Goal: Contribute content: Add original content to the website for others to see

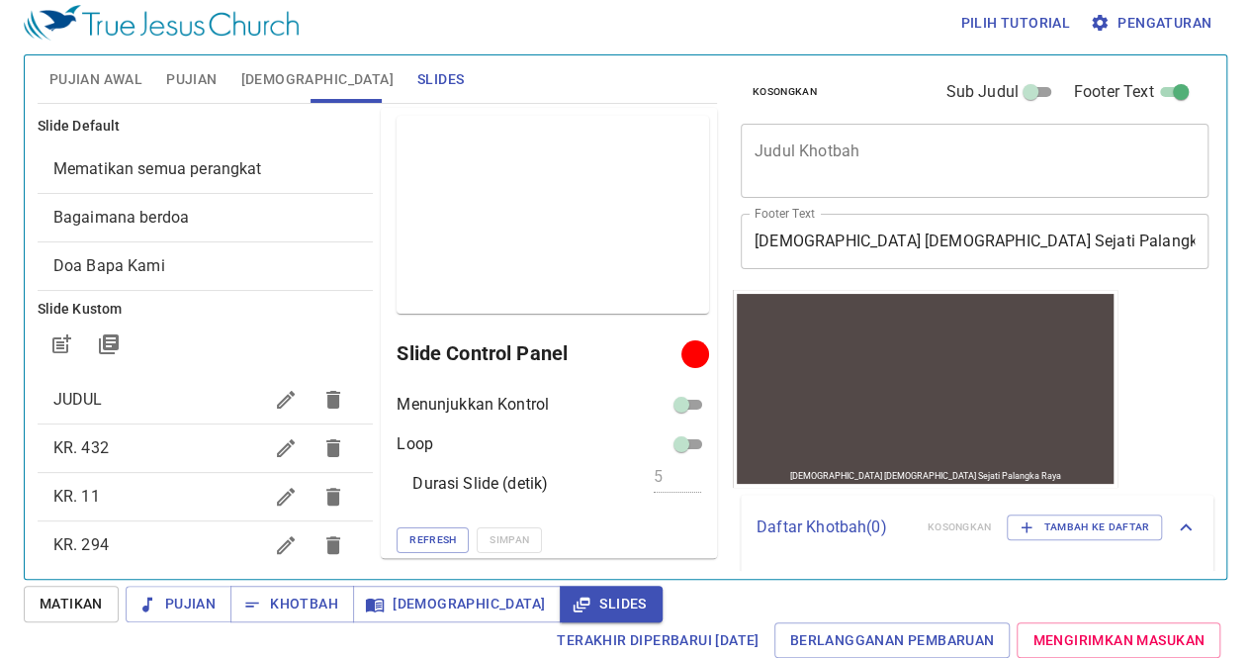
scroll to position [172, 0]
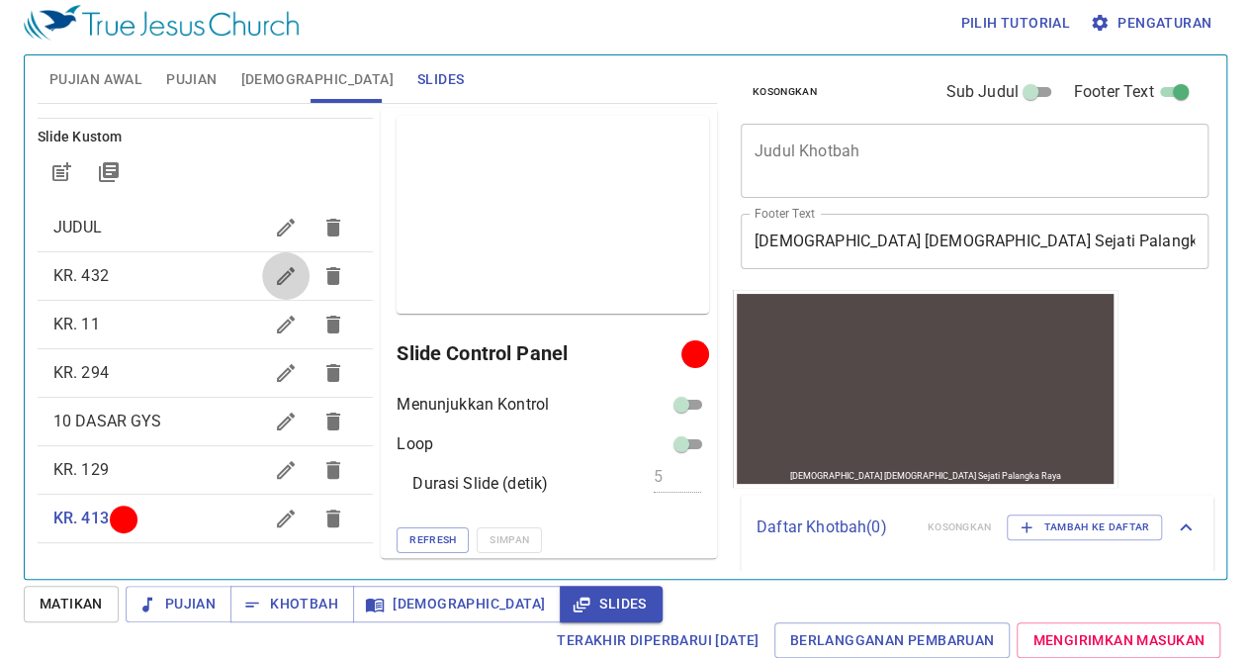
click at [262, 289] on button "button" at bounding box center [285, 275] width 47 height 47
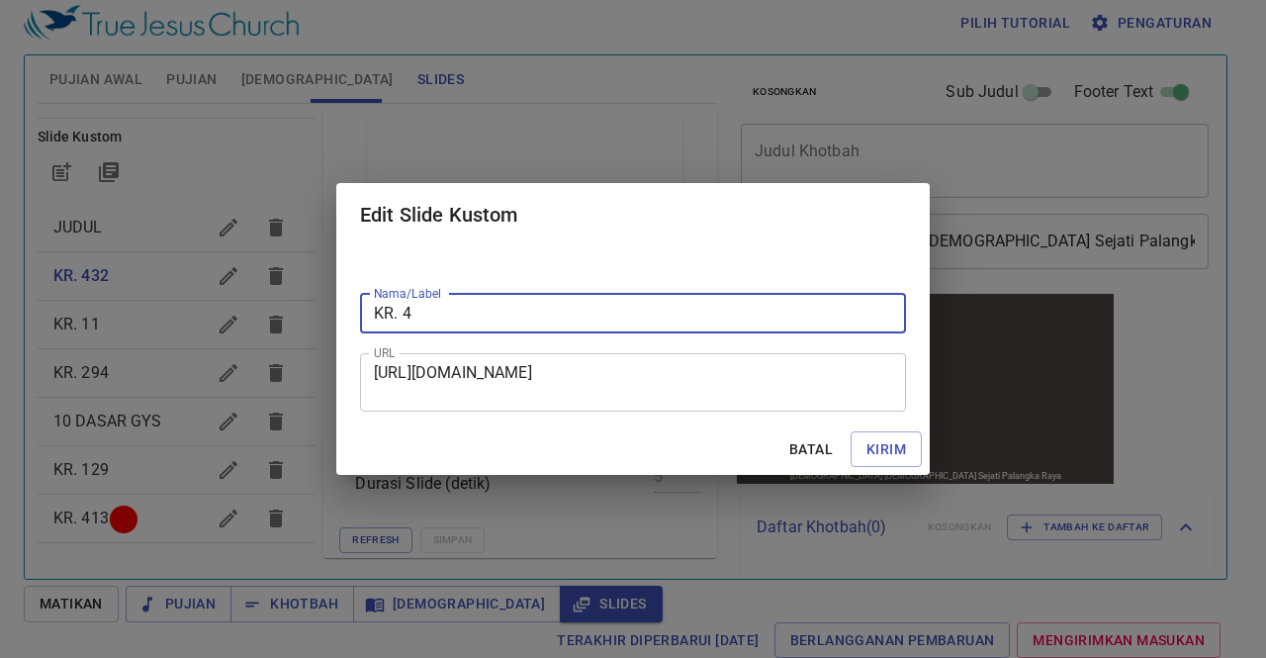
type input "KR. 4"
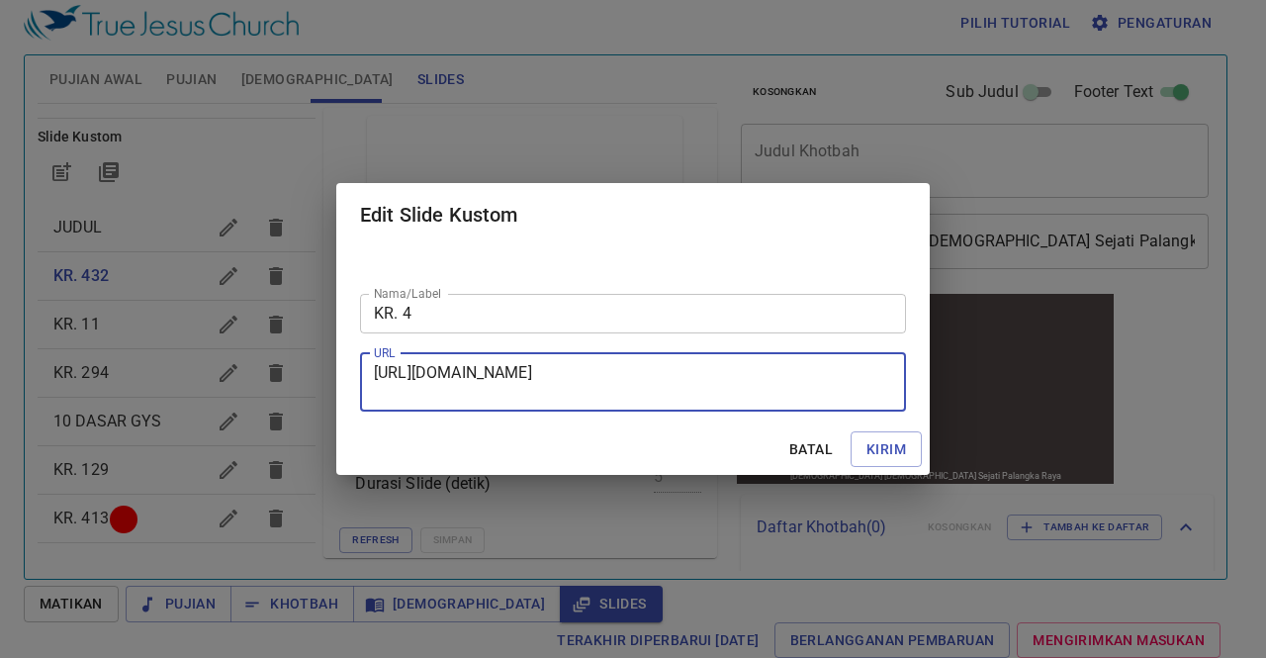
drag, startPoint x: 375, startPoint y: 369, endPoint x: 680, endPoint y: 397, distance: 306.0
click at [680, 397] on textarea "https://docs.google.com/presentation/d/1gwOkPC3uAof0kOHgbj7ruZ6M6RWsJq02/edit?s…" at bounding box center [633, 382] width 518 height 38
paste textarea "https://docs.google.com/presentation/d/1tbyxEXAhgTEGcZiK0hjFgWLj087GNZEh/edit?s…"
type textarea "https://docs.google.com/presentation/d/1tbyxEXAhgTEGcZiK0hjFgWLj087GNZEh/edit?s…"
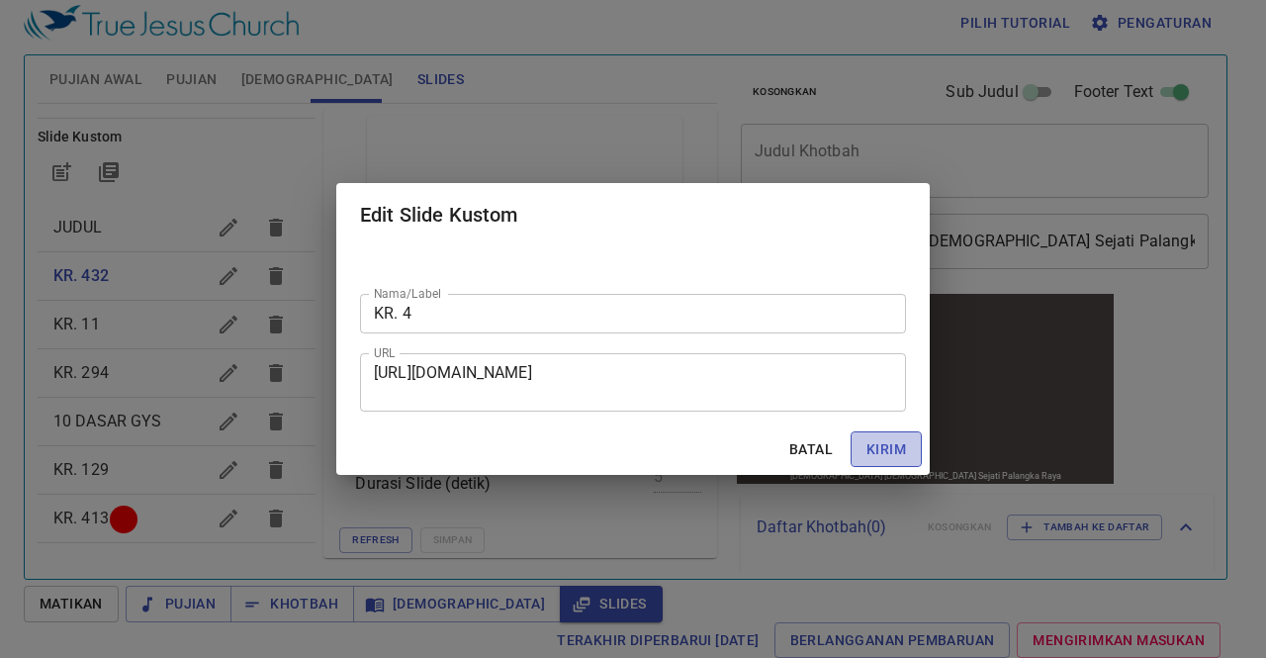
click at [872, 448] on span "Kirim" at bounding box center [887, 449] width 40 height 25
checkbox input "true"
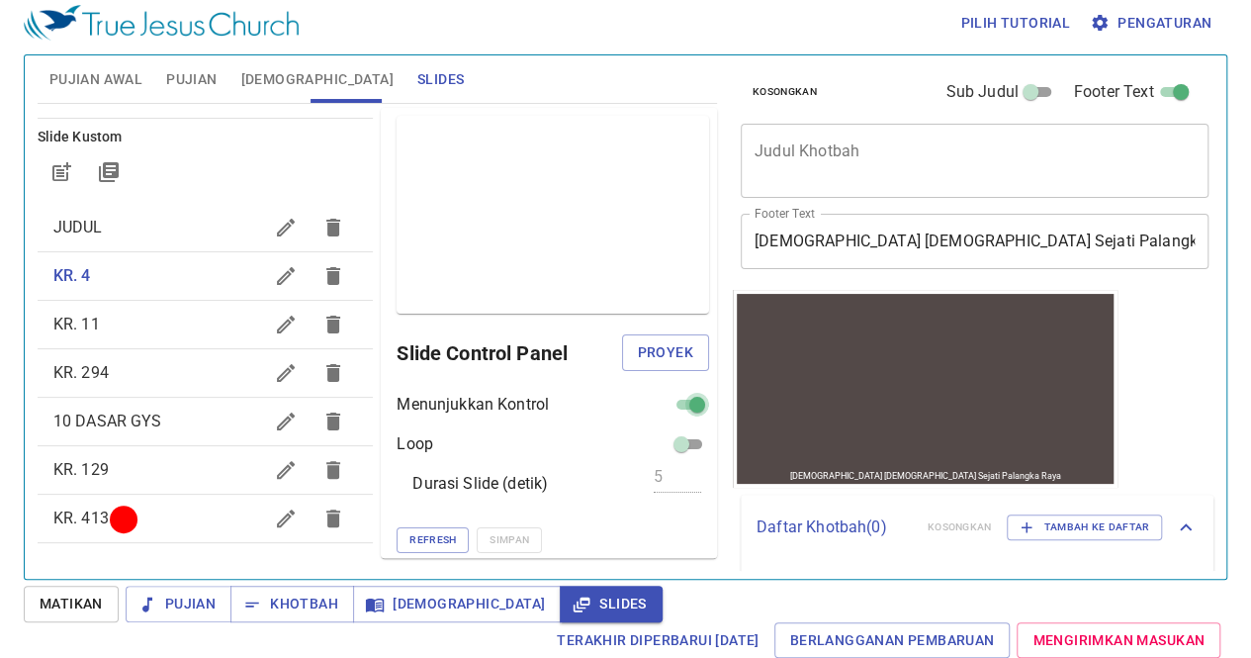
click at [674, 403] on input "checkbox" at bounding box center [697, 409] width 71 height 24
checkbox input "false"
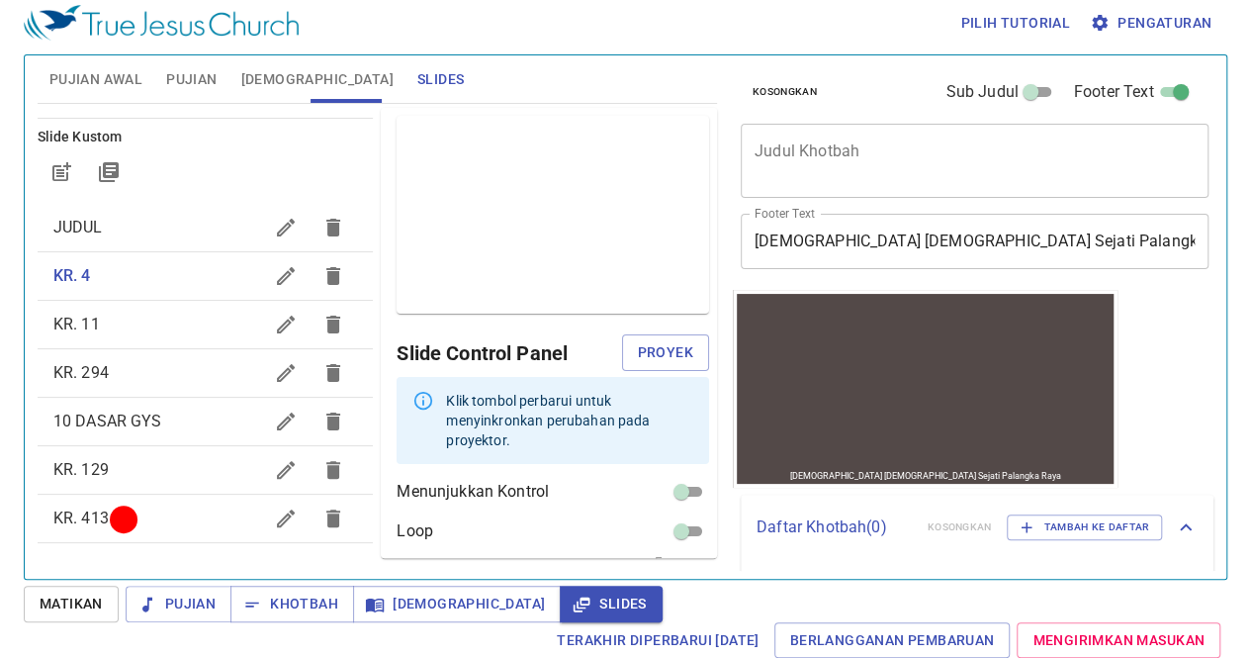
scroll to position [68, 0]
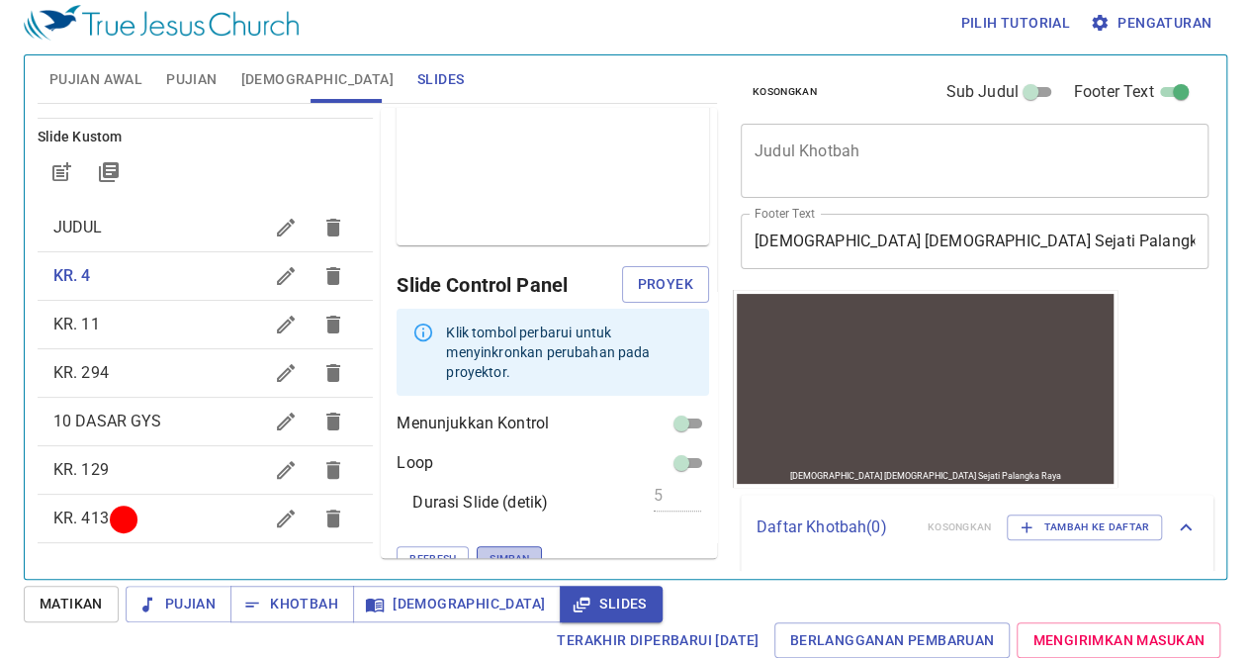
click at [490, 550] on span "Simpan" at bounding box center [510, 559] width 40 height 18
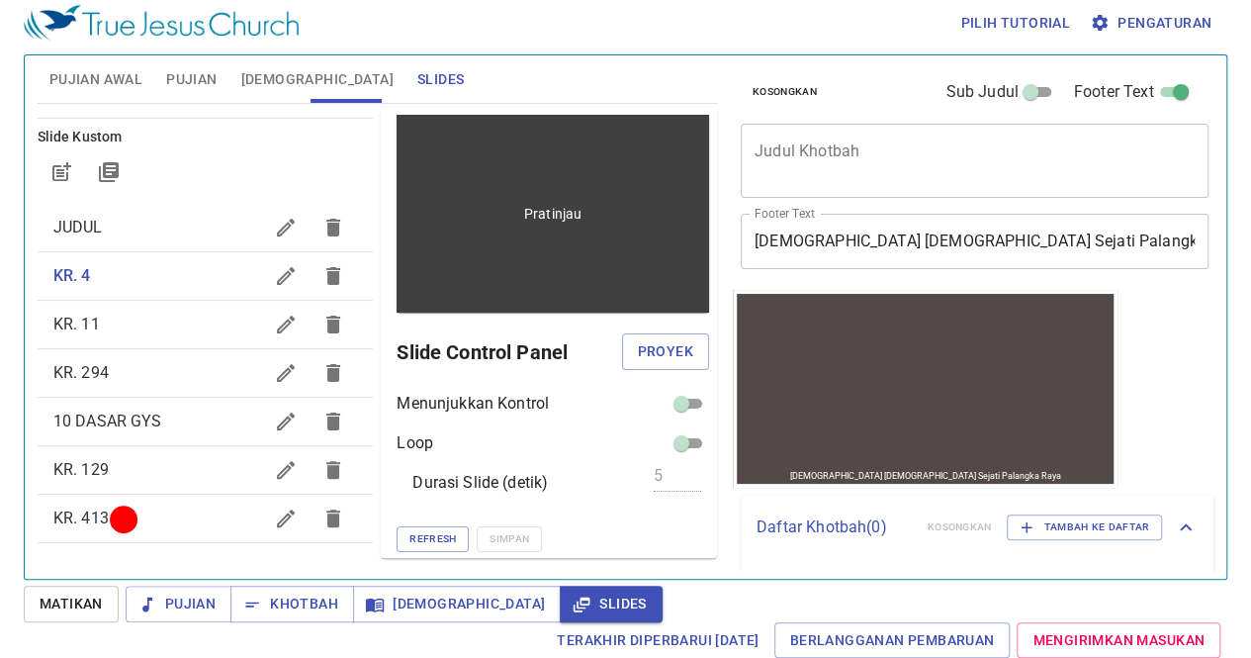
scroll to position [0, 0]
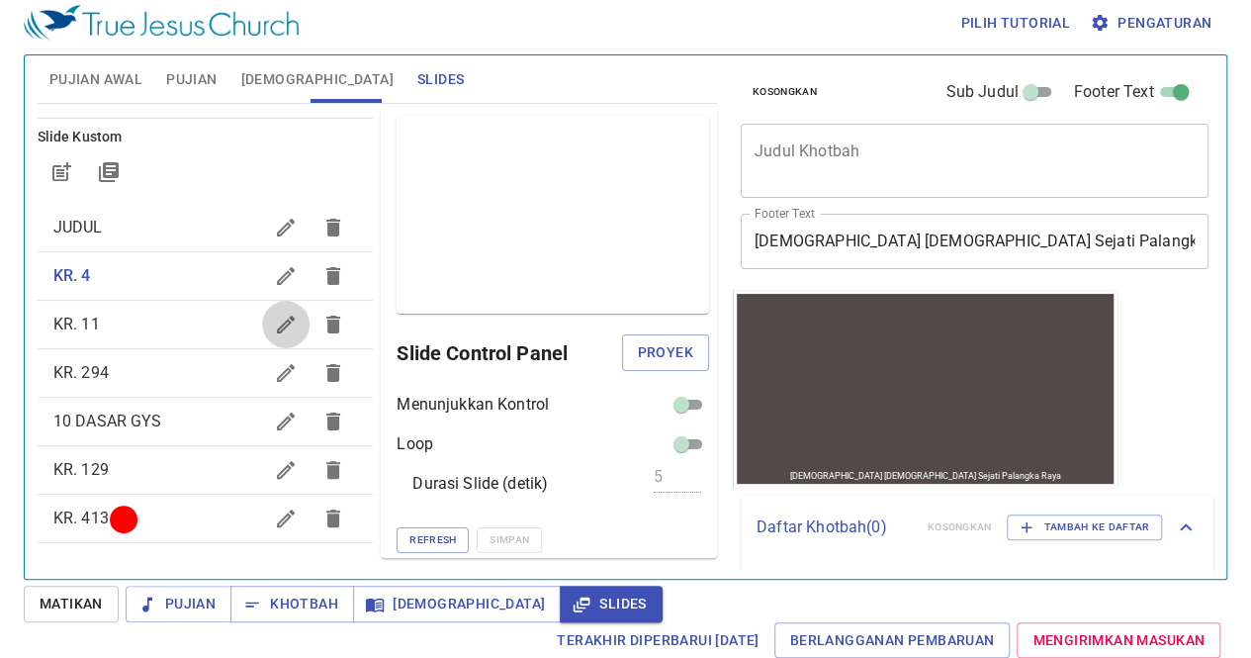
click at [274, 315] on icon "button" at bounding box center [286, 325] width 24 height 24
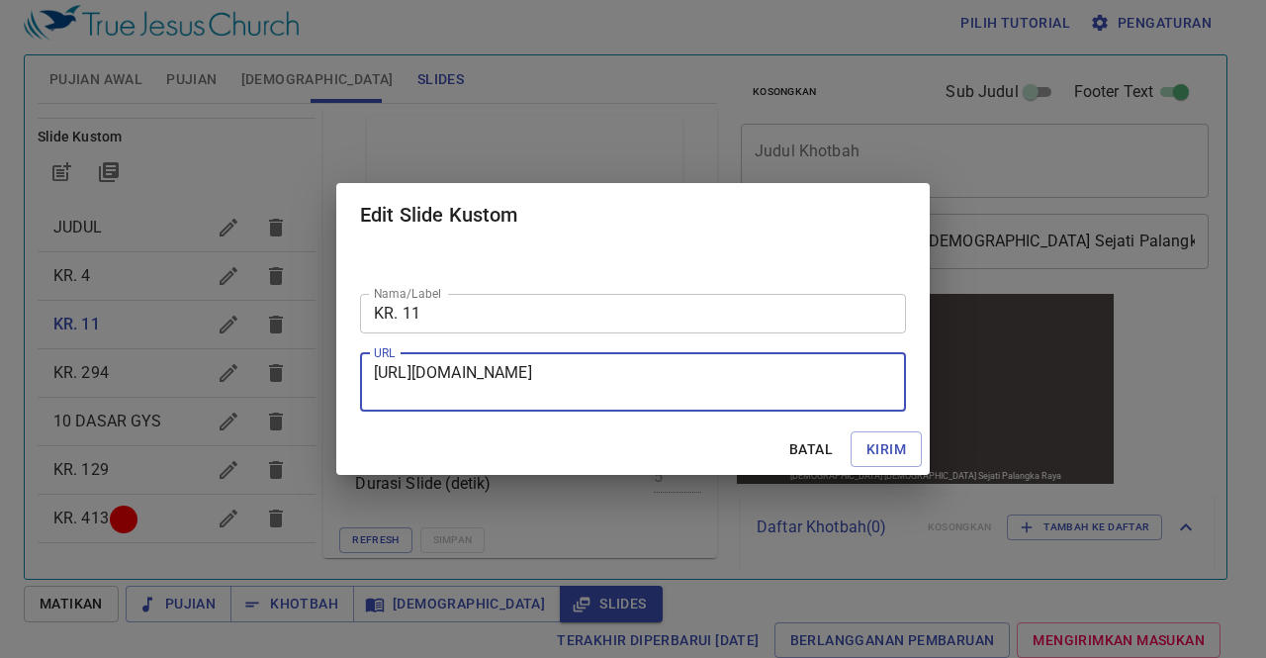
drag, startPoint x: 374, startPoint y: 365, endPoint x: 793, endPoint y: 404, distance: 421.2
click at [793, 404] on div "https://docs.google.com/presentation/d/1wxHt1TUDHpO6f5mbuxomg_RP3gKnPtrf/edit?s…" at bounding box center [633, 382] width 546 height 58
paste textarea "https://docs.google.com/presentation/d/1i0jNYc8bOZbYBs7JUWmxLwK5DRXxqWv5/edit?s…"
type textarea "https://docs.google.com/presentation/d/1i0jNYc8bOZbYBs7JUWmxLwK5DRXxqWv5/edit?s…"
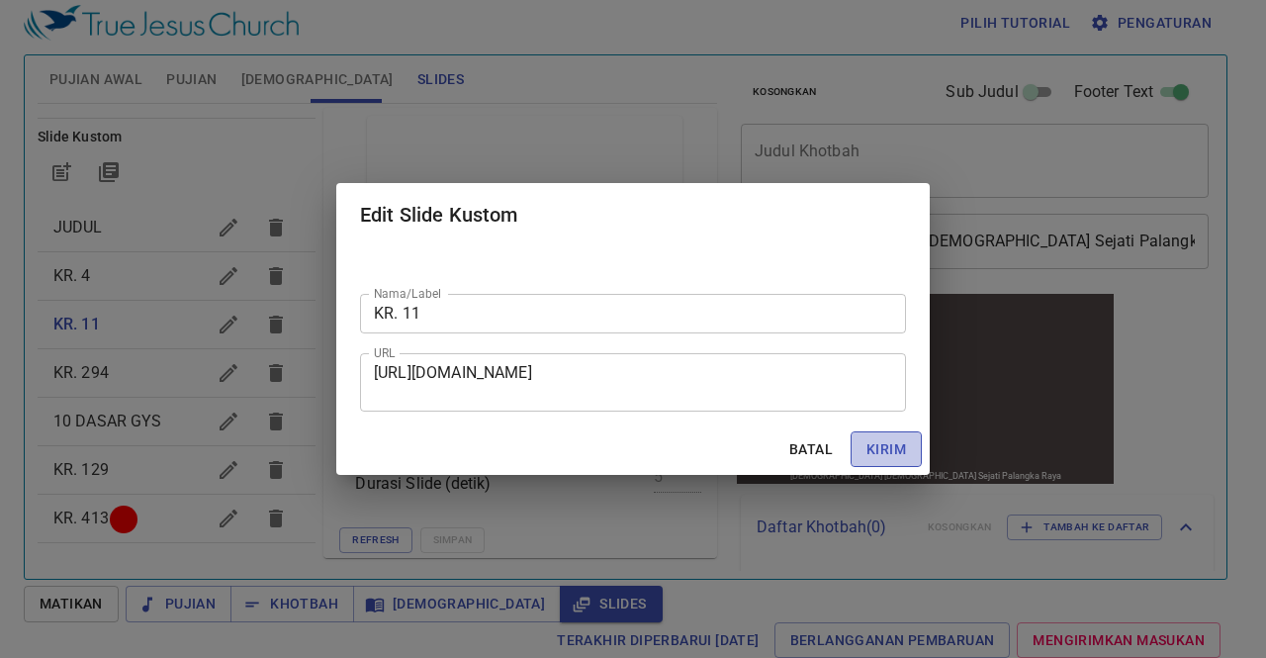
click at [895, 447] on span "Kirim" at bounding box center [887, 449] width 40 height 25
checkbox input "true"
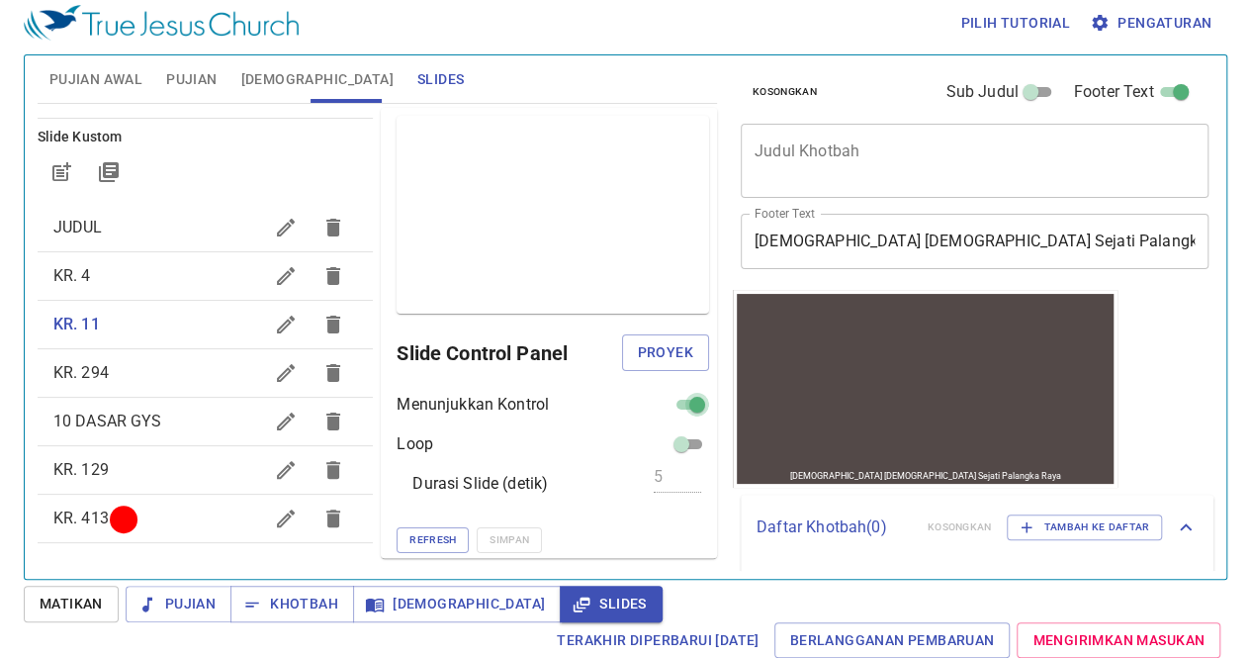
click at [667, 401] on input "checkbox" at bounding box center [697, 409] width 71 height 24
checkbox input "false"
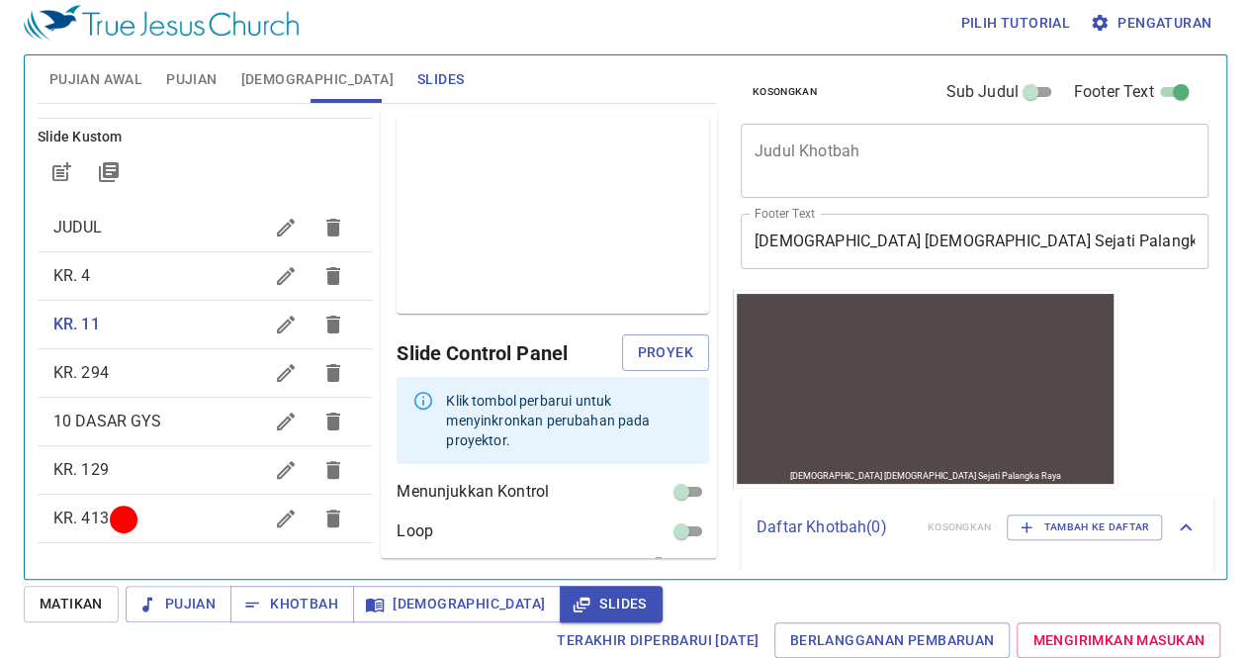
scroll to position [68, 0]
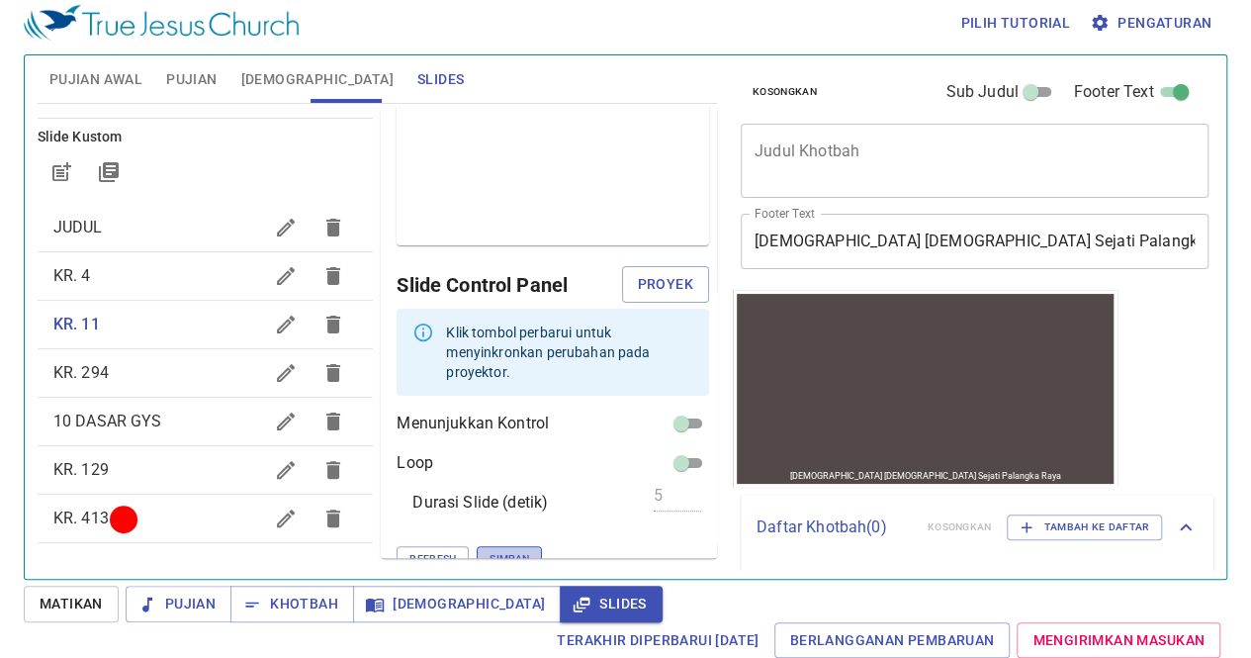
click at [490, 550] on span "Simpan" at bounding box center [510, 559] width 40 height 18
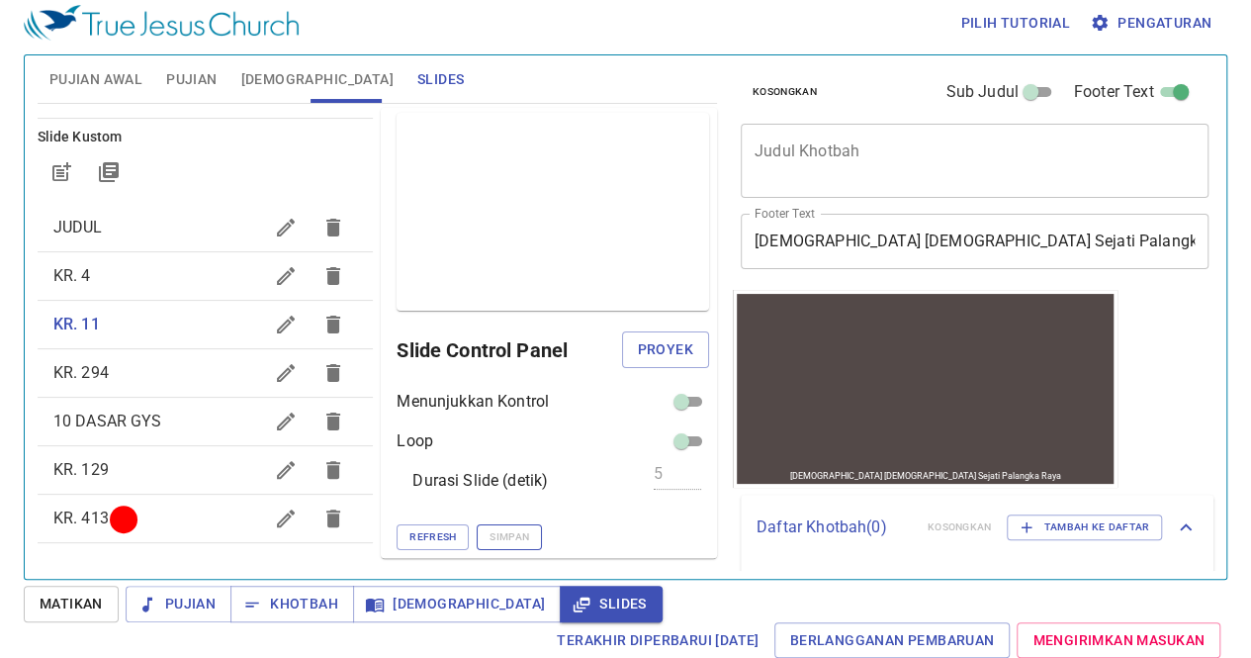
scroll to position [1, 0]
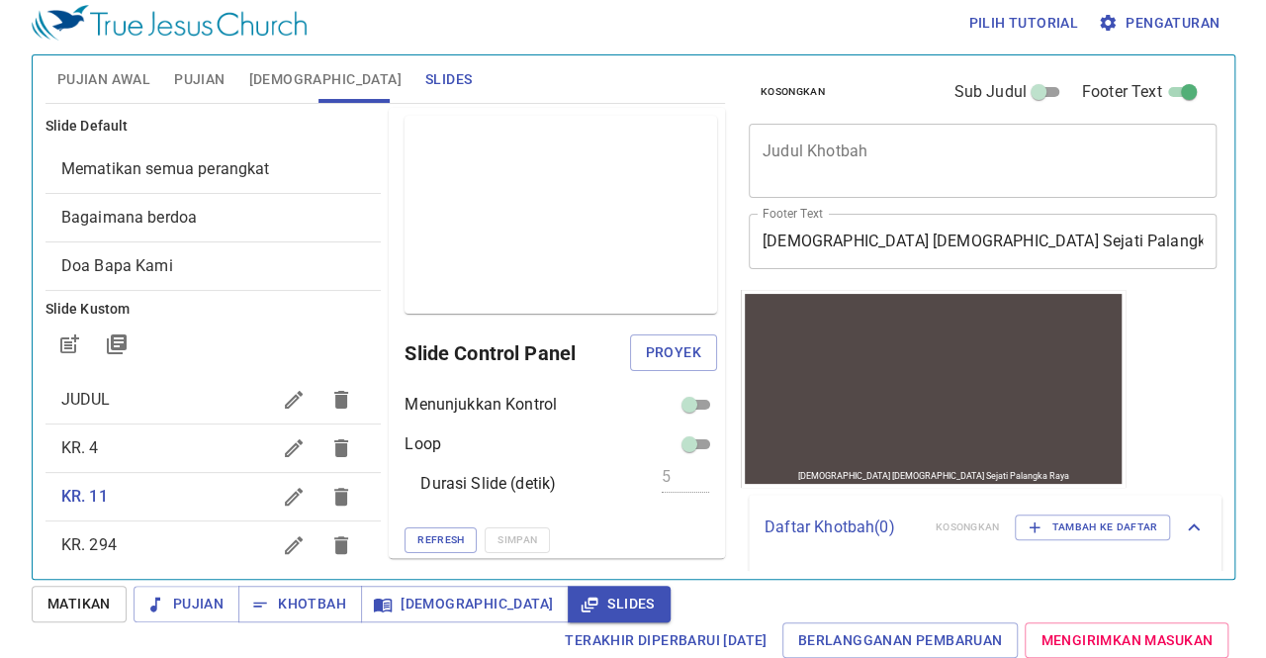
scroll to position [1, 0]
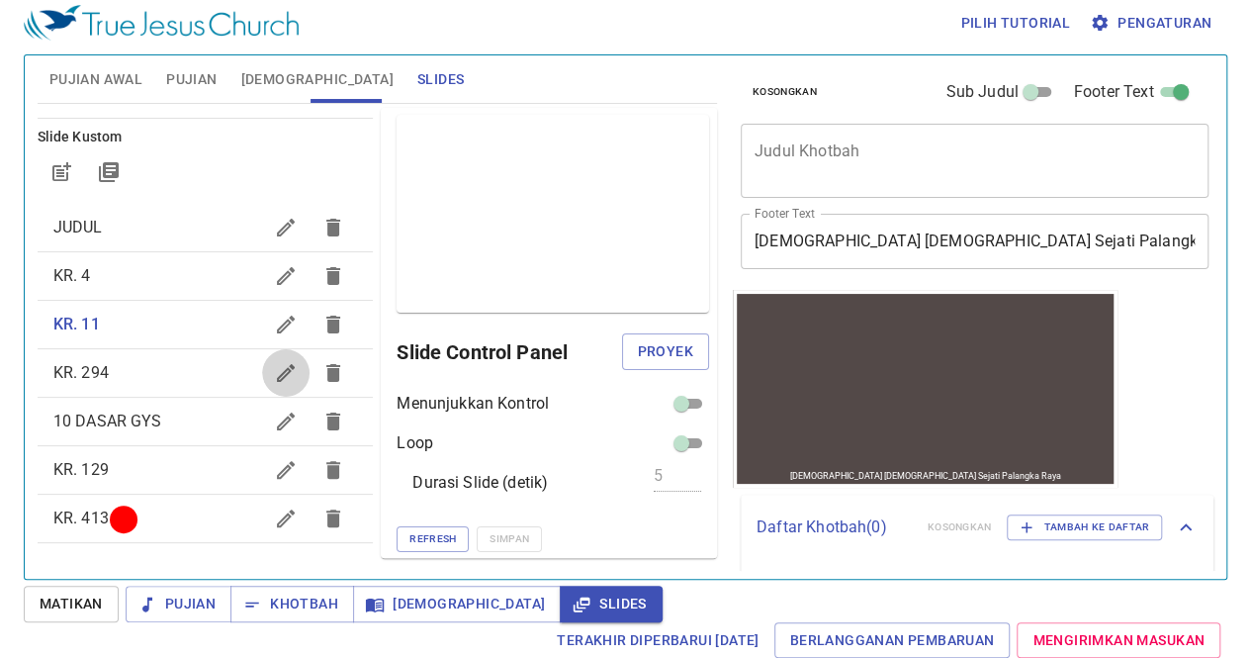
click at [262, 385] on button "button" at bounding box center [285, 372] width 47 height 47
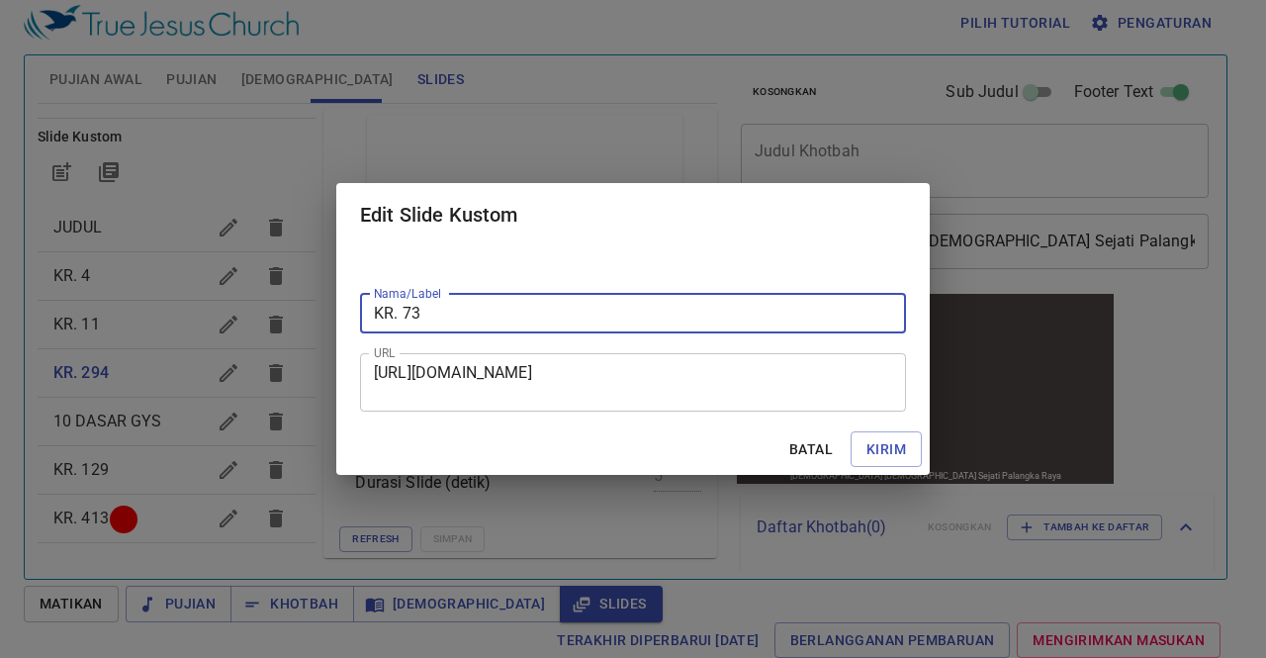
type input "KR. 73"
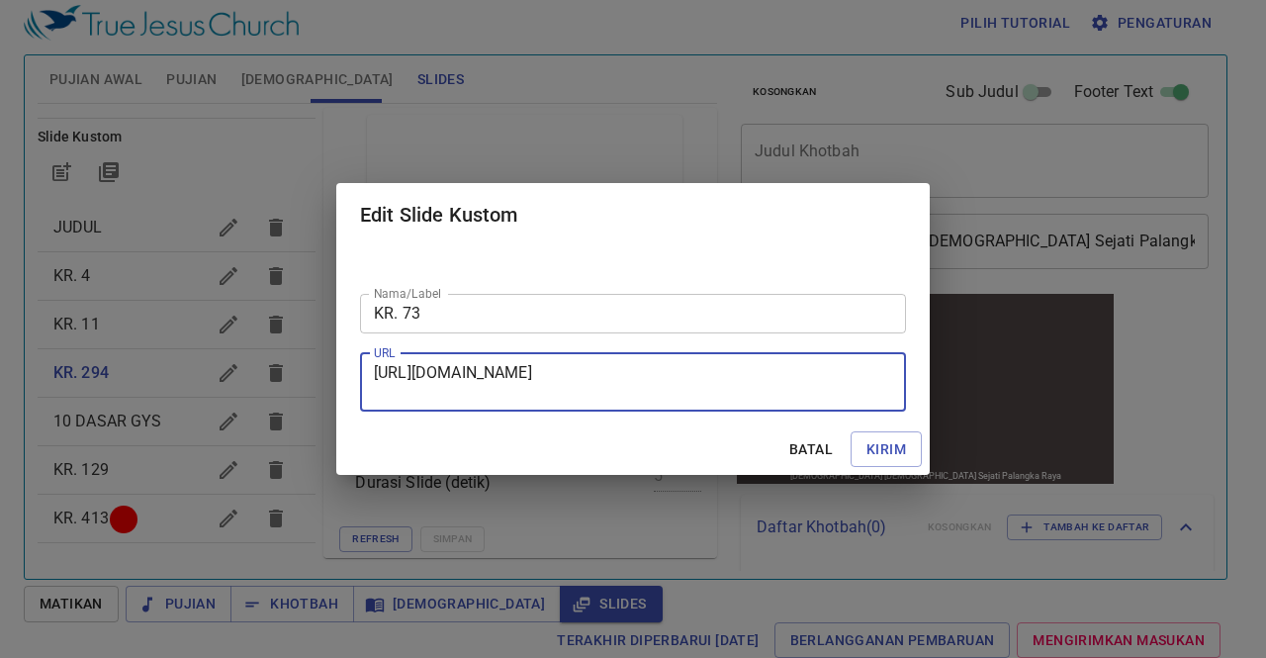
drag, startPoint x: 375, startPoint y: 371, endPoint x: 722, endPoint y: 403, distance: 348.7
click at [722, 403] on div "https://docs.google.com/presentation/d/13SvK_eyigpMl6OTt-tto1iffJ_ETd0_O/edit?s…" at bounding box center [633, 382] width 546 height 58
paste textarea "[URL][DOMAIN_NAME]"
type textarea "[URL][DOMAIN_NAME]"
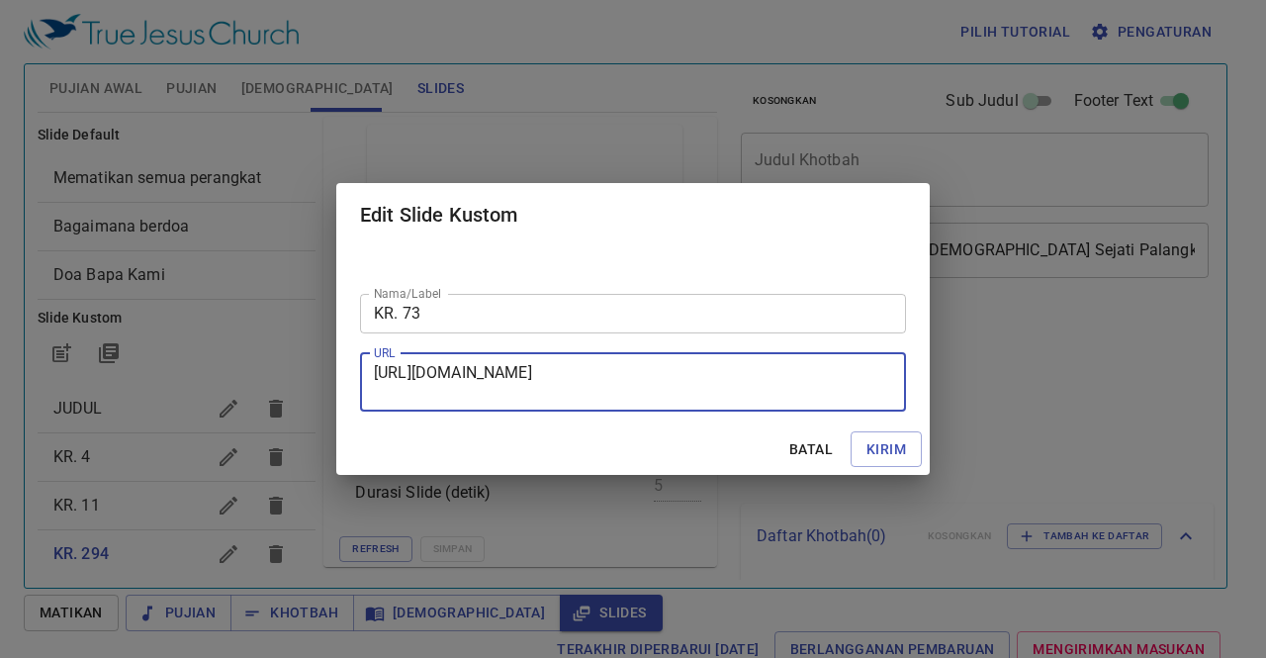
scroll to position [9, 0]
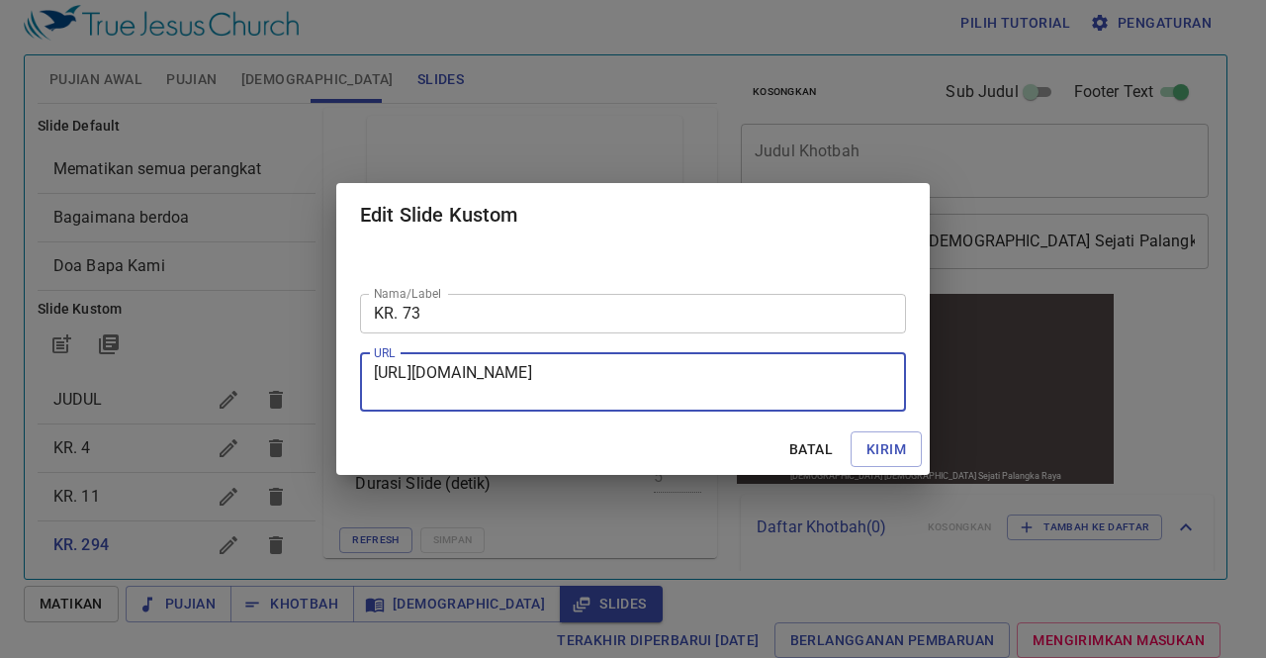
type textarea "https://docs.google.com/presentation/d/1K_tqTiEyJMLWzsF_NmosKRUtGq_gL8Qm/edit?s…"
click at [904, 459] on span "Kirim" at bounding box center [887, 449] width 40 height 25
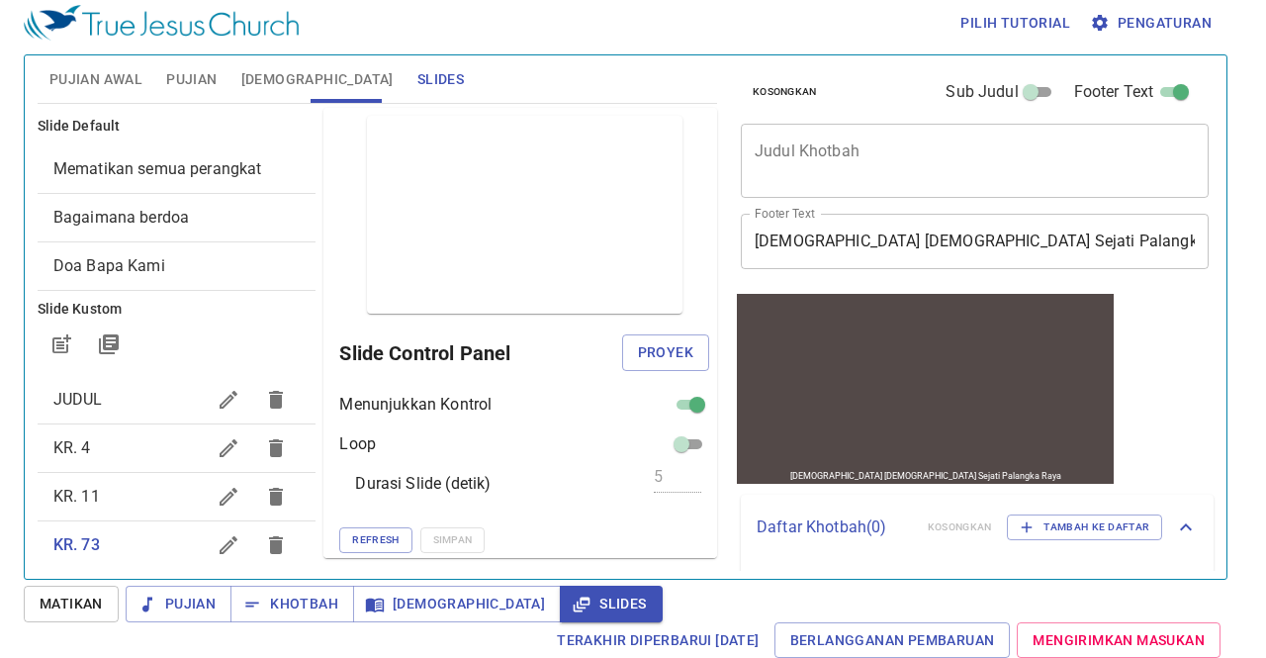
checkbox input "true"
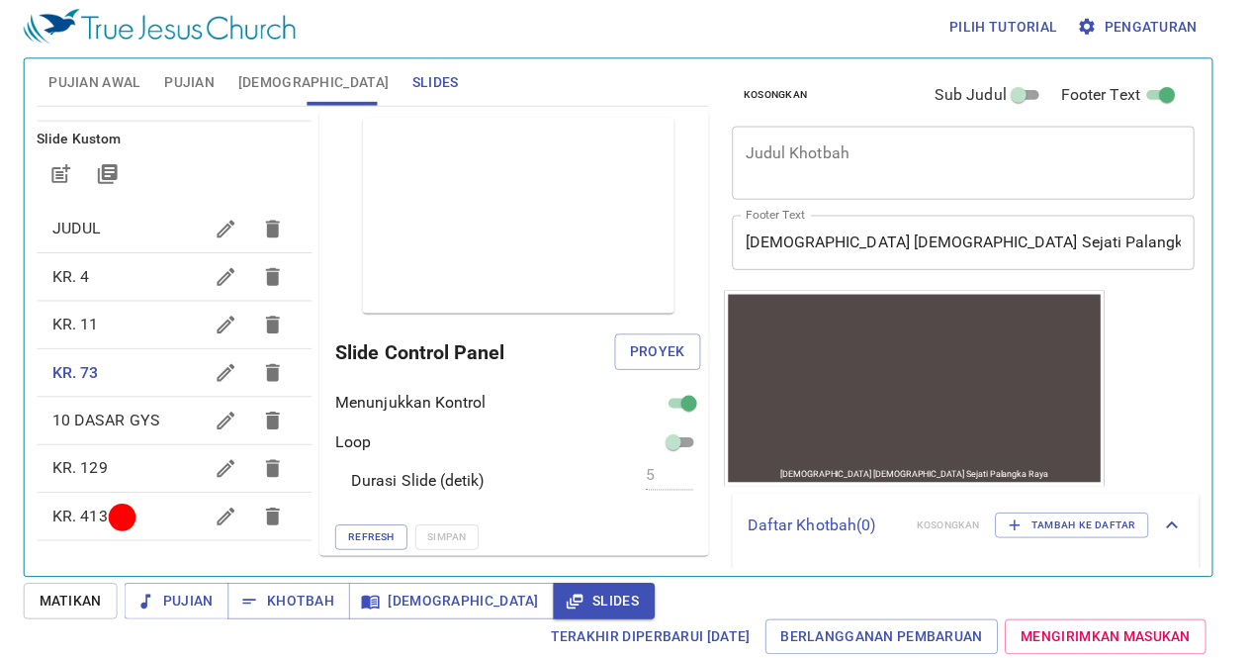
scroll to position [0, 0]
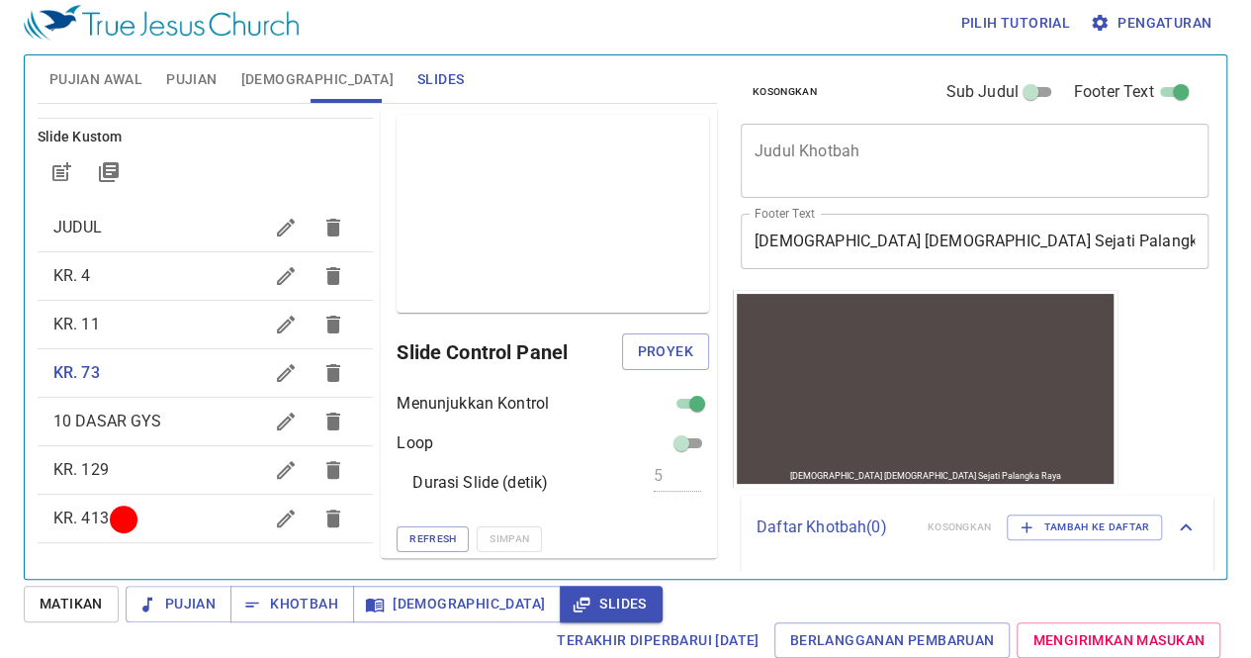
click at [896, 451] on div "Gereja Yesus Sejati Palangka Raya Gereja Yesus Sejati Palangka Raya" at bounding box center [925, 388] width 377 height 190
click at [671, 400] on input "checkbox" at bounding box center [697, 408] width 71 height 24
checkbox input "false"
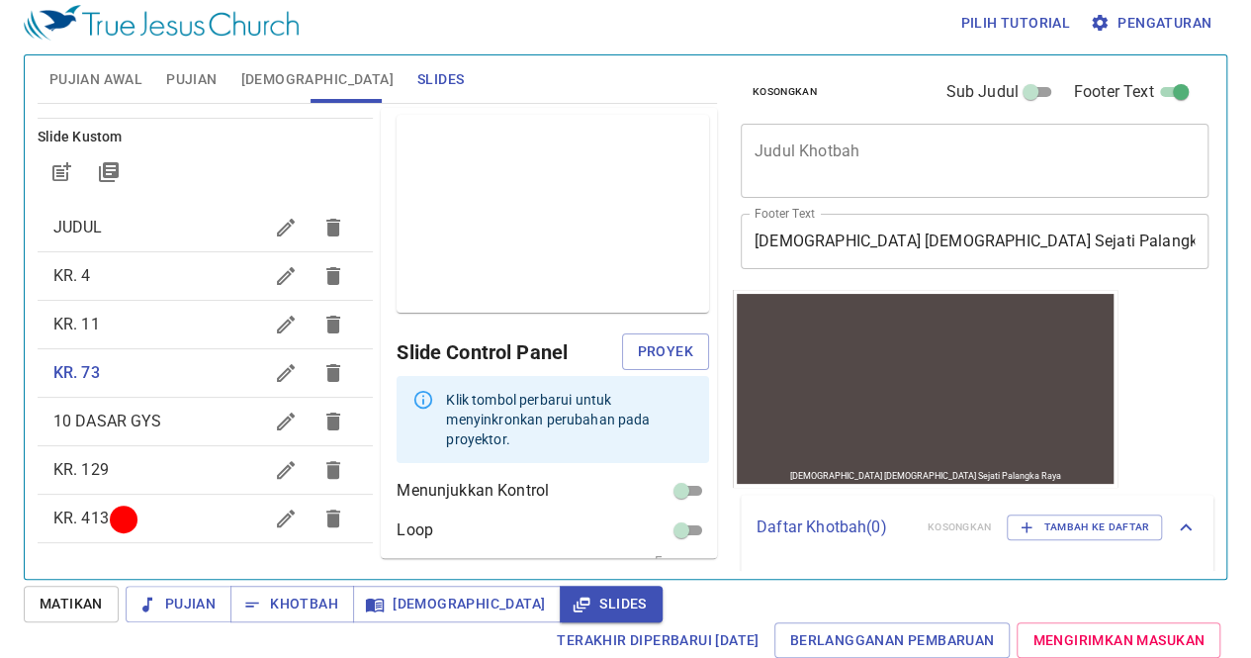
scroll to position [68, 0]
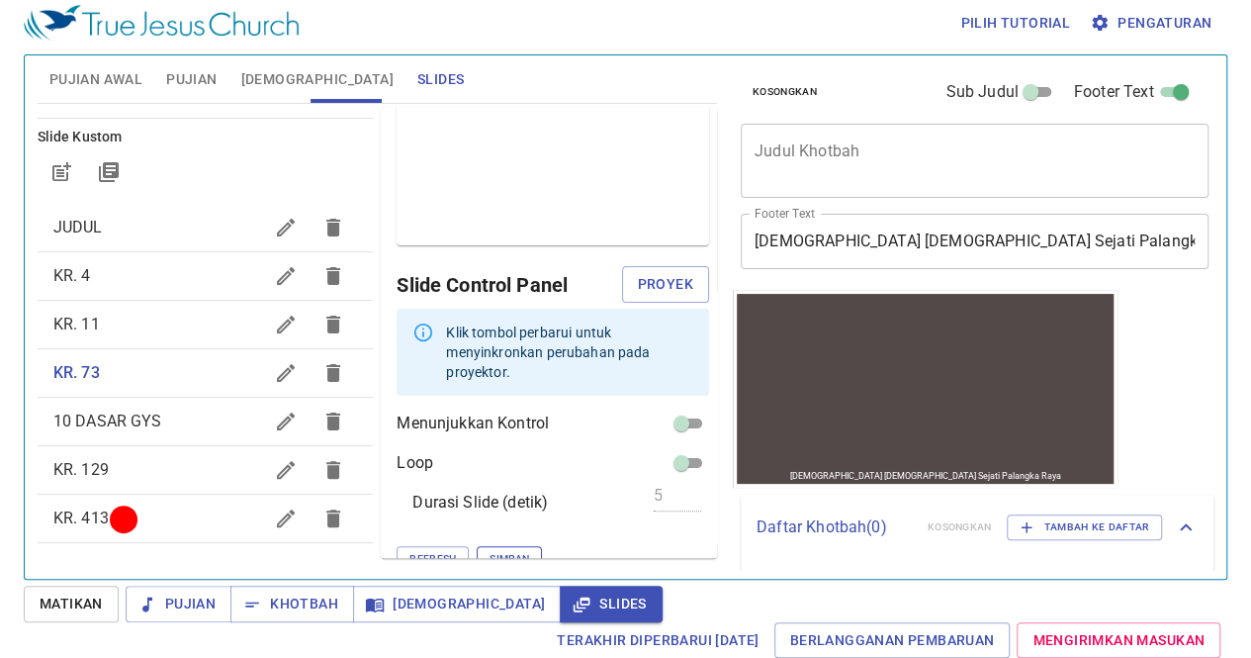
click at [490, 550] on span "Simpan" at bounding box center [510, 559] width 40 height 18
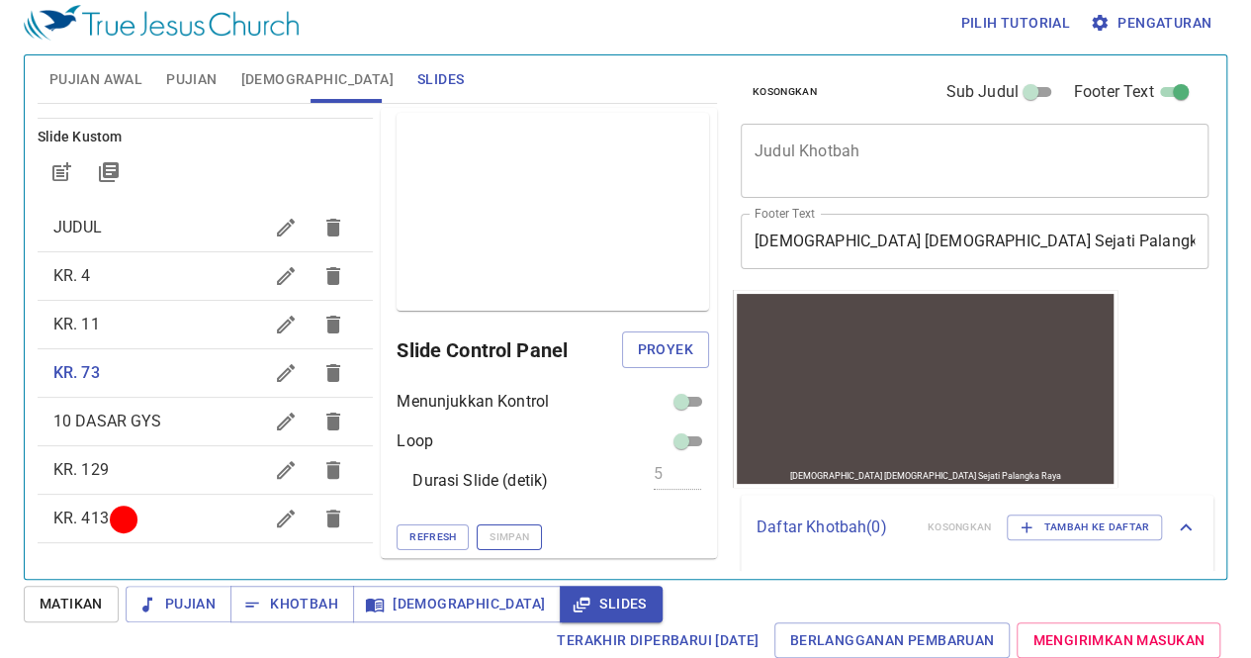
scroll to position [1, 0]
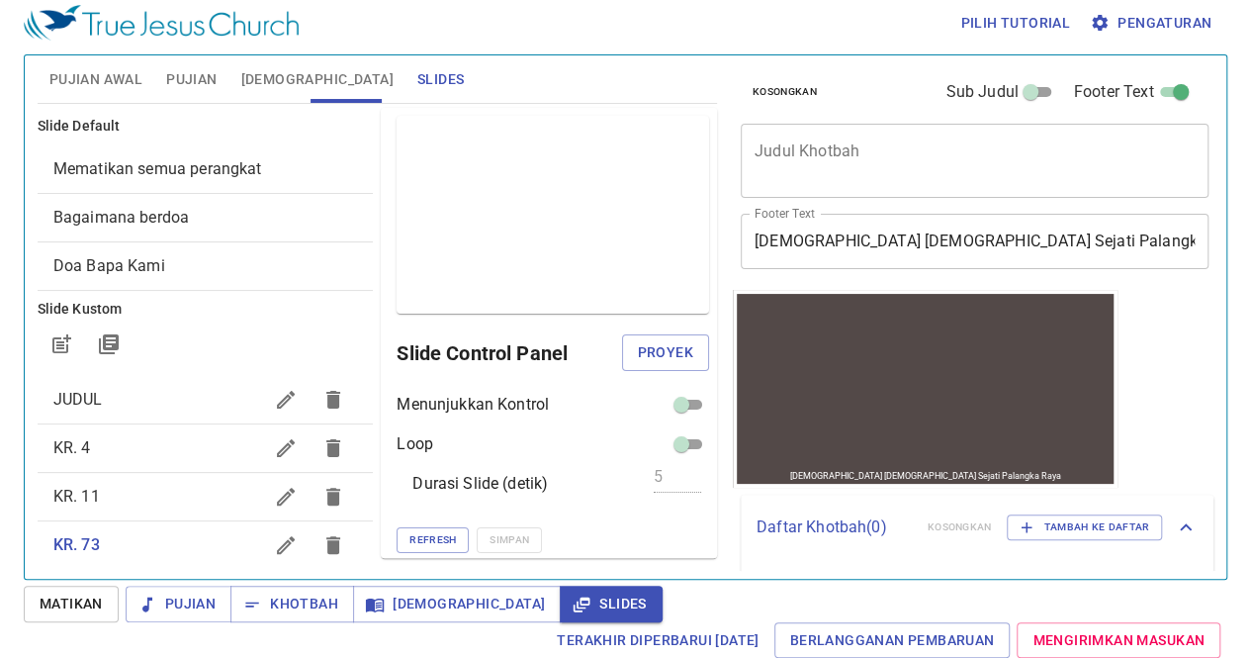
scroll to position [1, 0]
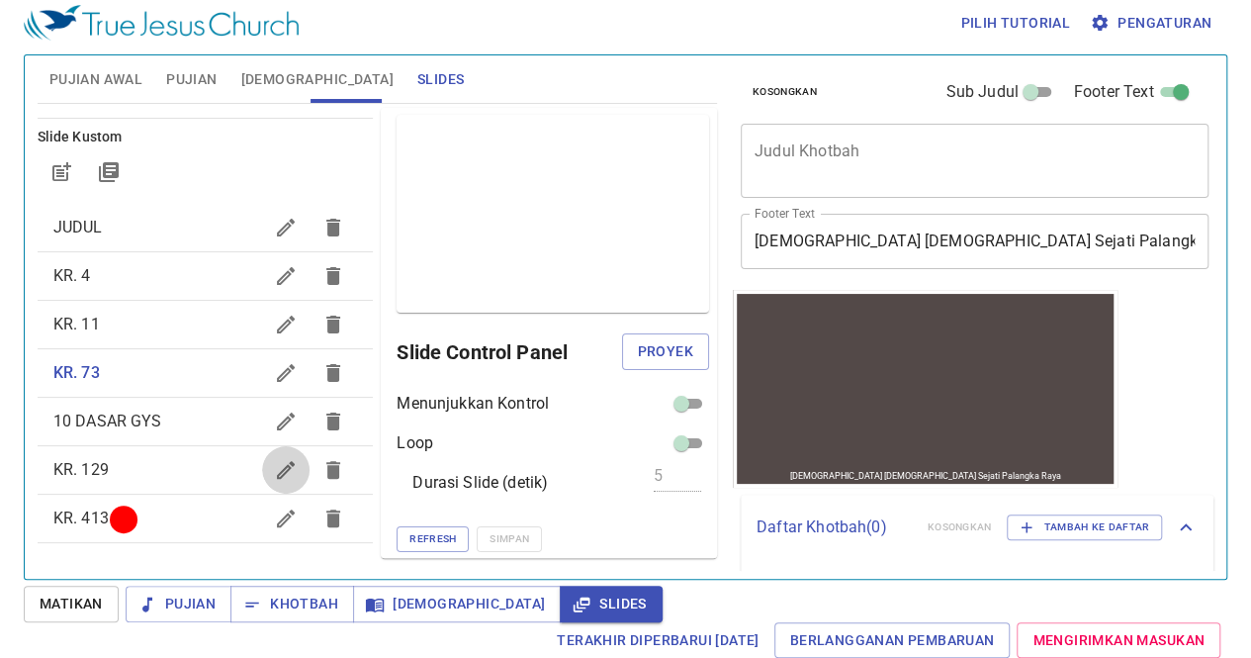
click at [262, 480] on button "button" at bounding box center [285, 469] width 47 height 47
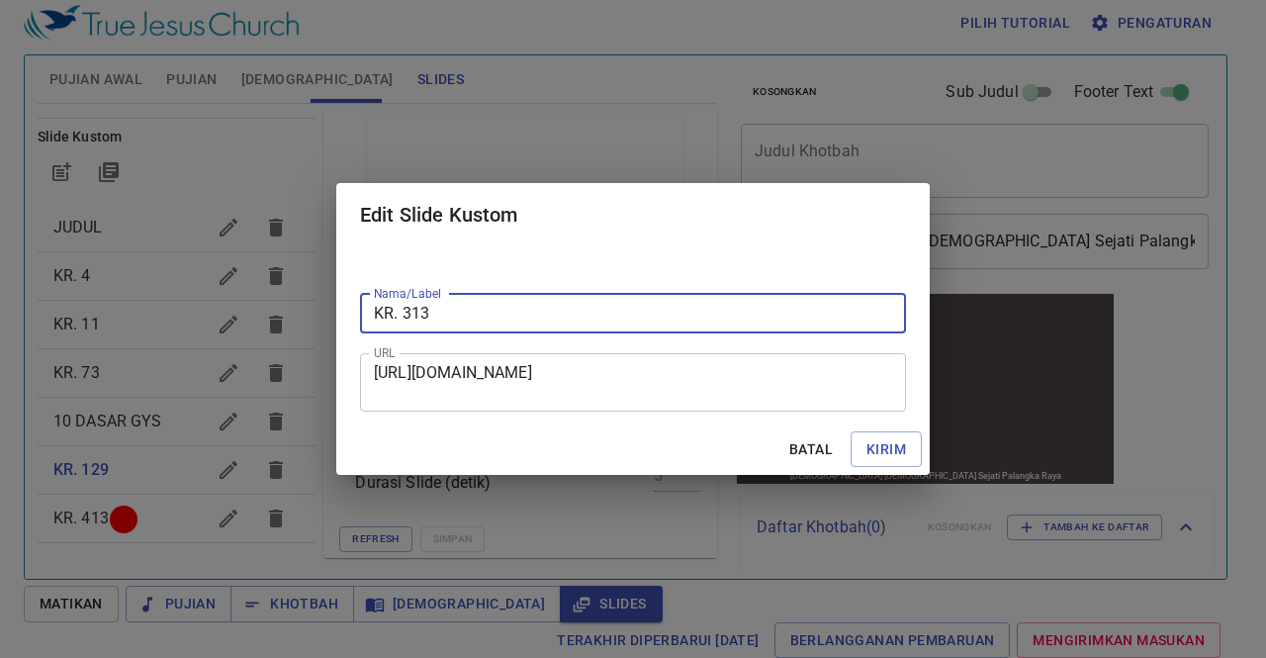
type input "KR. 313"
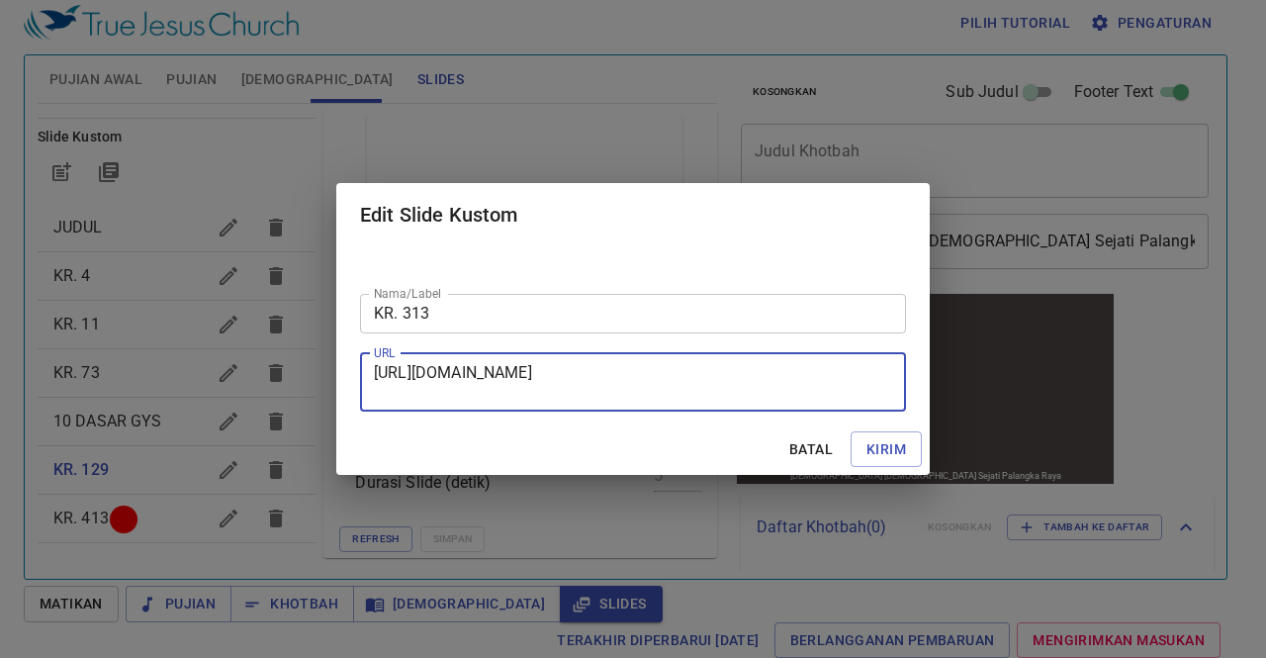
drag, startPoint x: 377, startPoint y: 373, endPoint x: 670, endPoint y: 401, distance: 294.1
click at [670, 401] on div "https://docs.google.com/presentation/d/1kDiYi8T5LunZXF7uDthPhmoyt3YclQtZ/edit?s…" at bounding box center [633, 382] width 546 height 58
paste textarea "https://docs.google.com/presentation/d/1pCvLnyu_0CCAEdXWUGxwuXPLeM2USubc/edit?s…"
type textarea "https://docs.google.com/presentation/d/1pCvLnyu_0CCAEdXWUGxwuXPLeM2USubc/edit?s…"
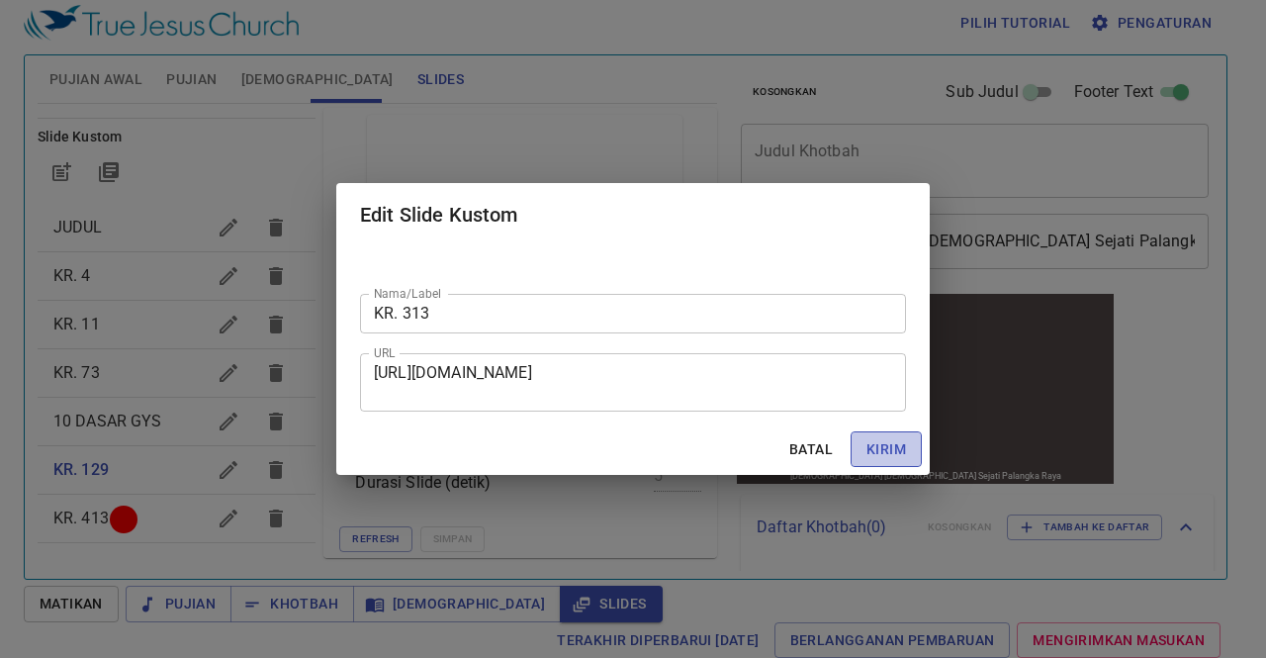
click at [894, 444] on span "Kirim" at bounding box center [887, 449] width 40 height 25
checkbox input "true"
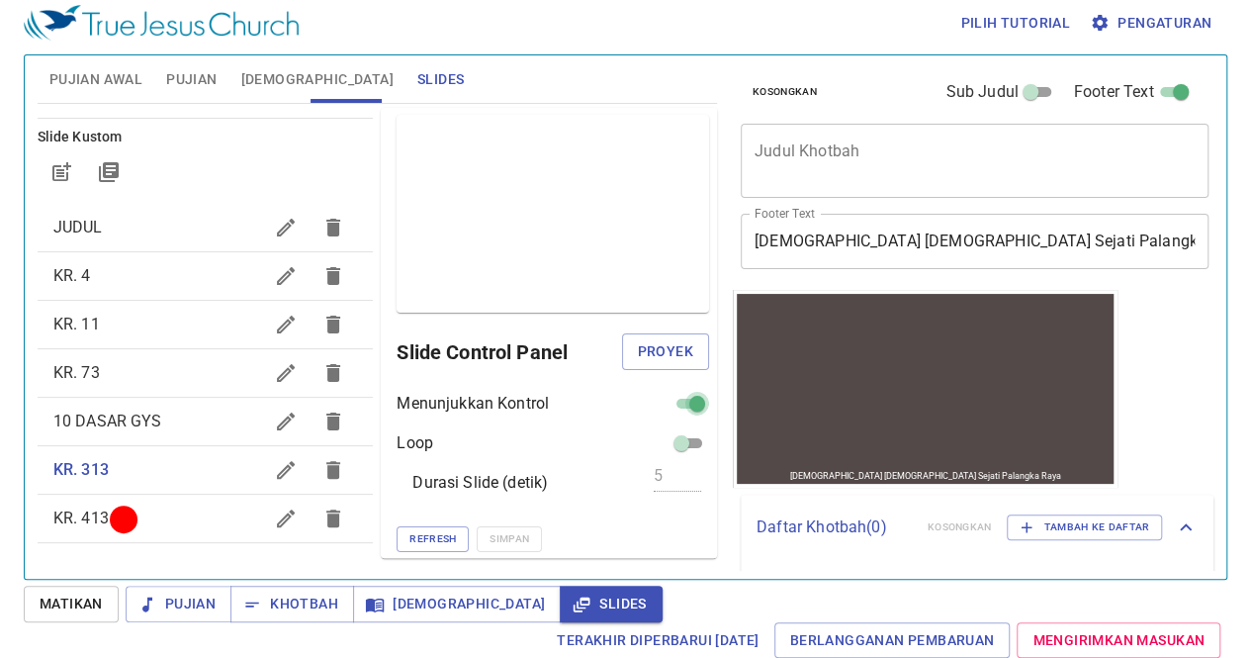
click at [669, 405] on input "checkbox" at bounding box center [697, 408] width 71 height 24
checkbox input "false"
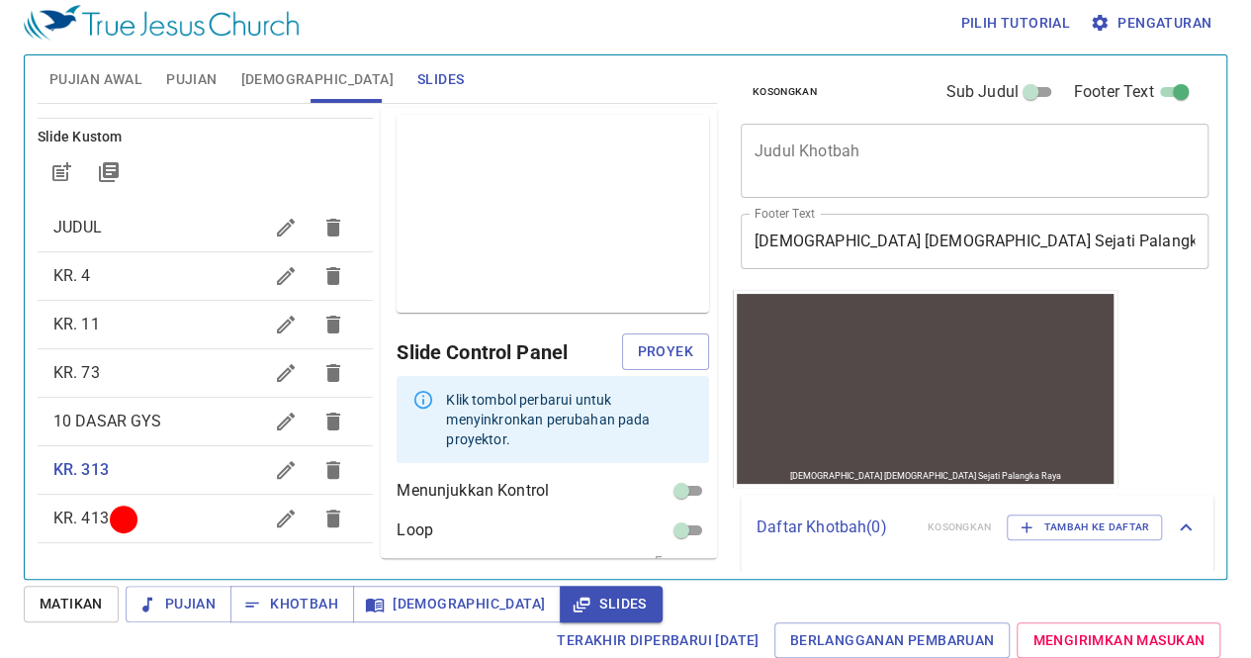
scroll to position [68, 0]
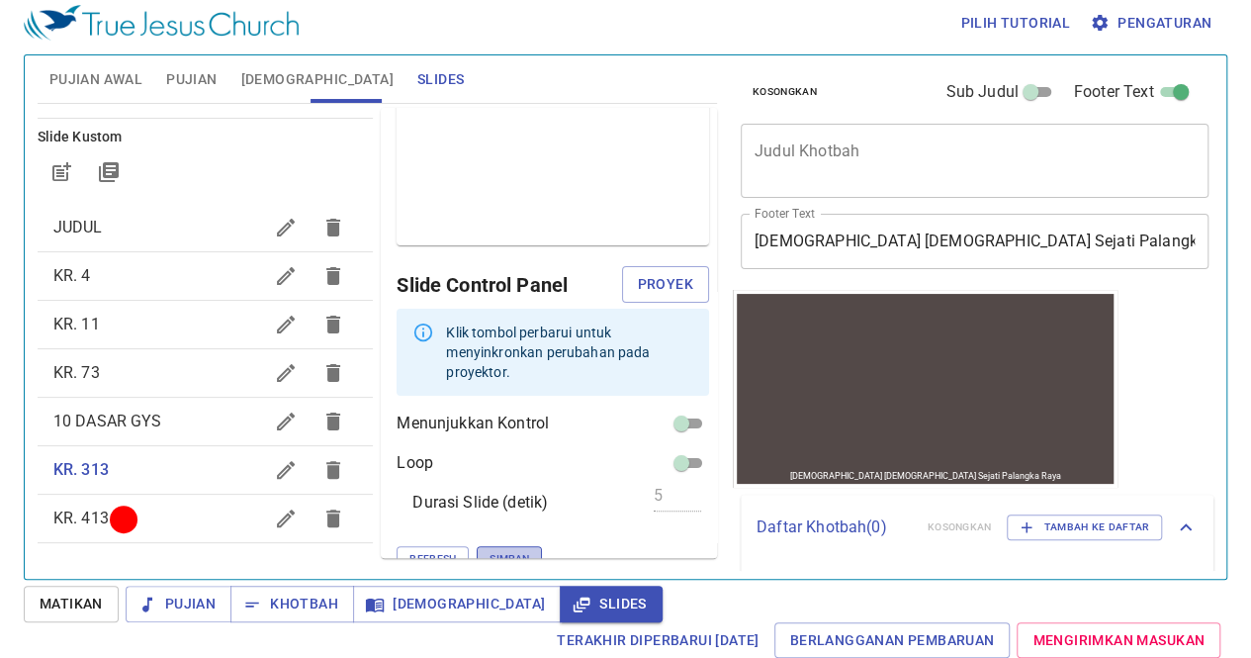
click at [490, 550] on span "Simpan" at bounding box center [510, 559] width 40 height 18
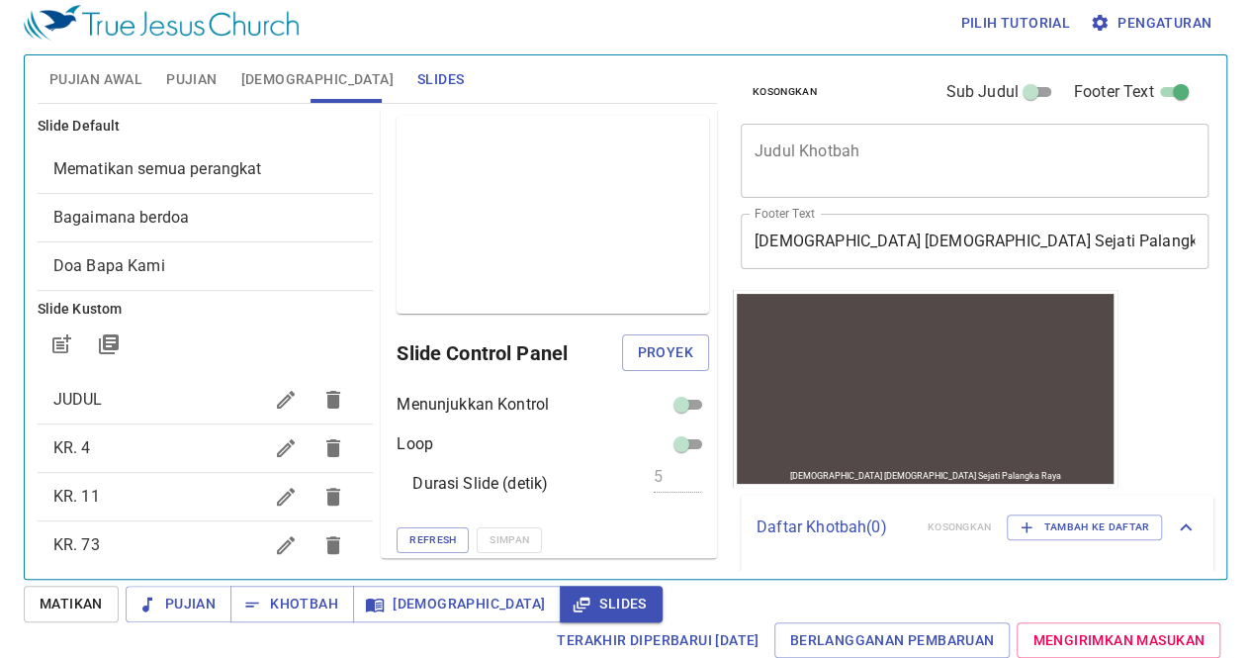
scroll to position [1, 0]
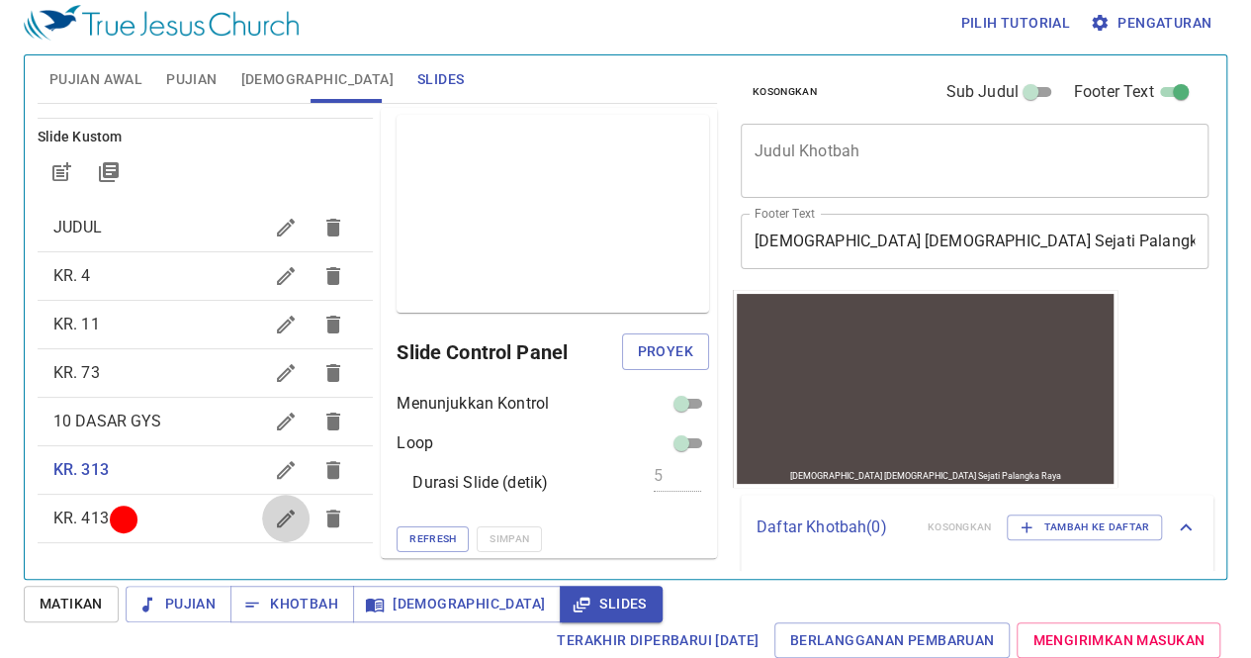
click at [274, 522] on icon "button" at bounding box center [286, 519] width 24 height 24
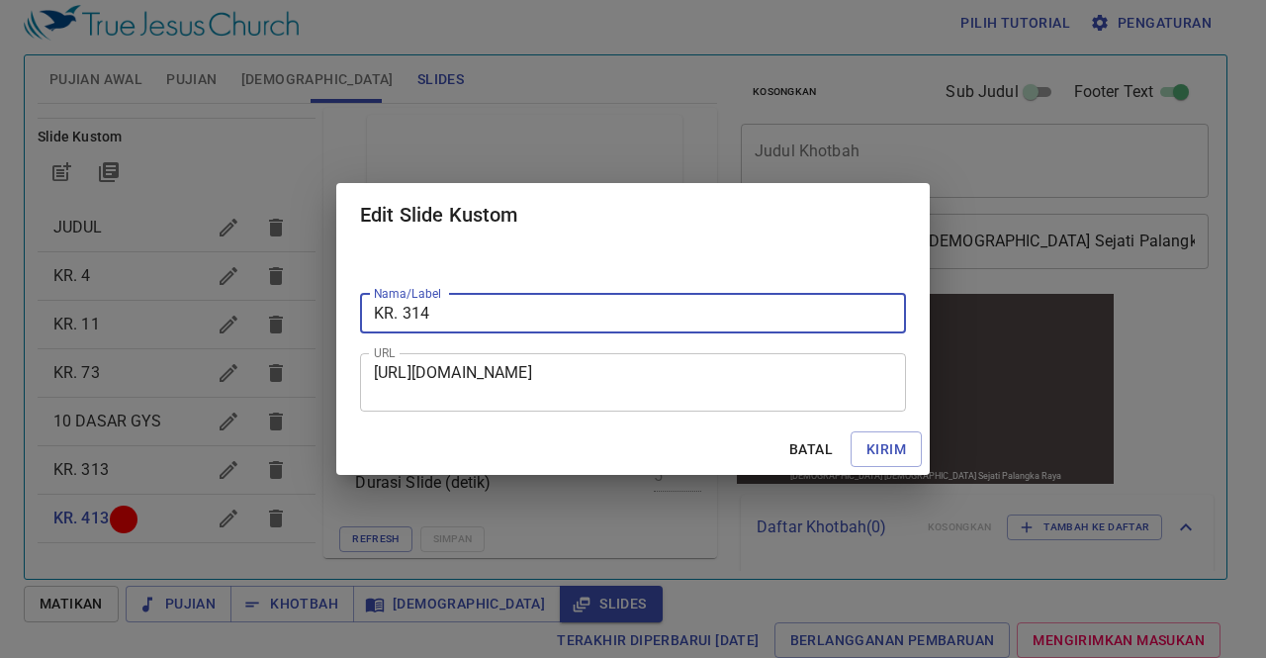
type input "KR. 314"
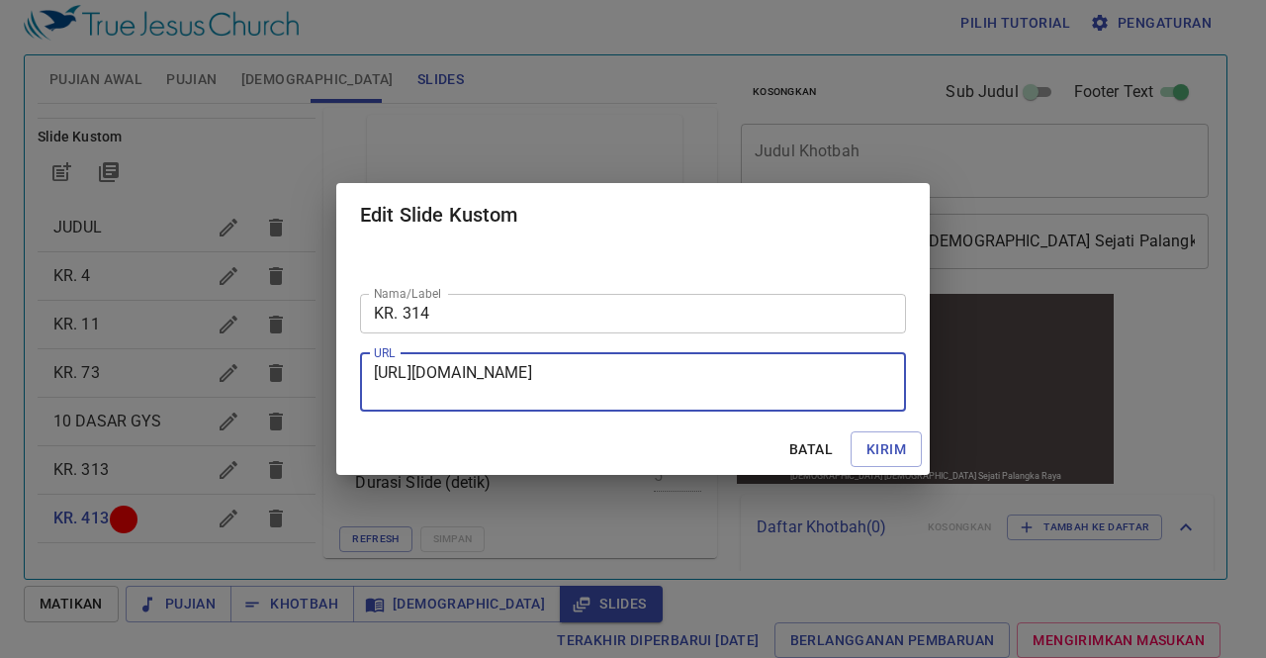
drag, startPoint x: 376, startPoint y: 371, endPoint x: 691, endPoint y: 407, distance: 316.6
click at [691, 407] on div "https://docs.google.com/presentation/d/144Q4wrQCagc00GNI2cXWVzLrkpUgnuCe/edit?s…" at bounding box center [633, 382] width 546 height 58
paste textarea "https://docs.google.com/presentation/d/1vPX1YuTYQ6ly4VaMIevm2onCzi32DIR1/edit?s…"
type textarea "https://docs.google.com/presentation/d/1vPX1YuTYQ6ly4VaMIevm2onCzi32DIR1/edit?s…"
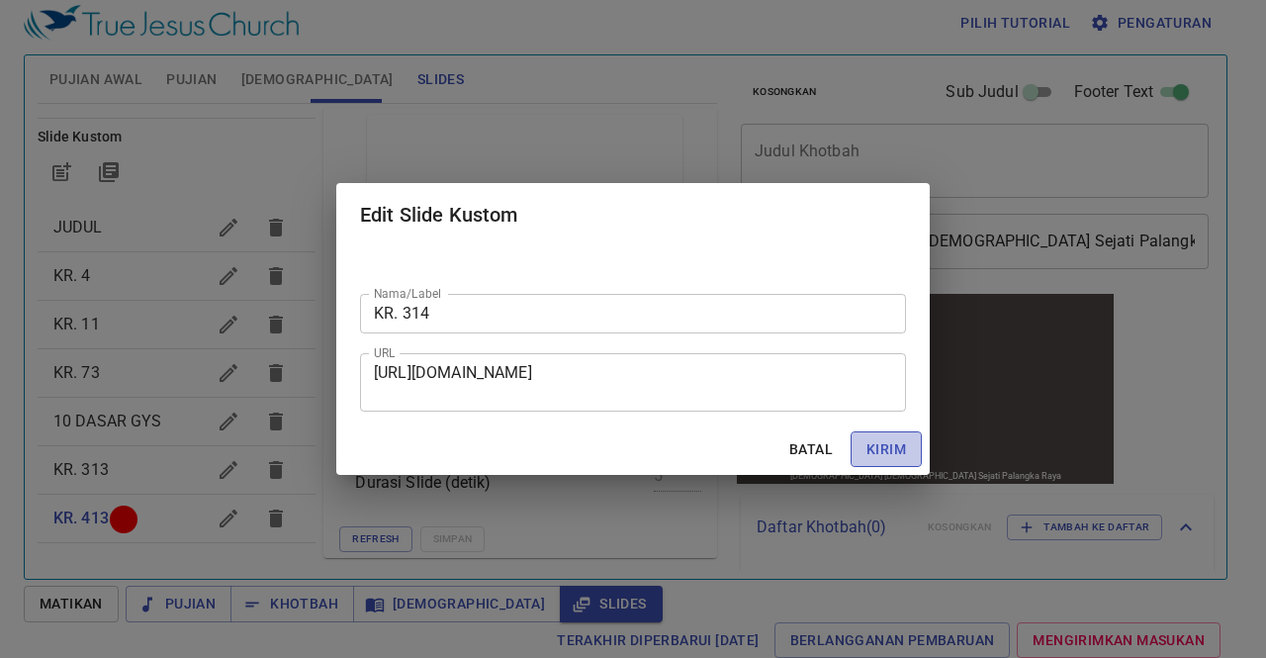
click at [902, 446] on span "Kirim" at bounding box center [887, 449] width 40 height 25
checkbox input "true"
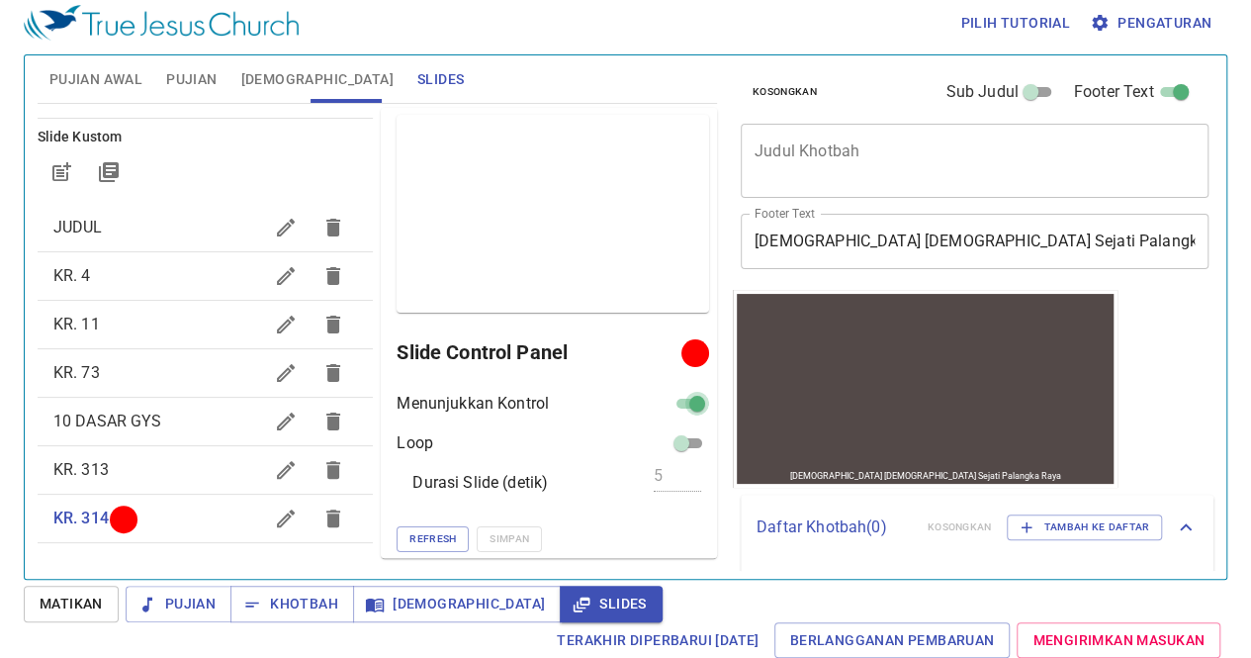
click at [678, 402] on input "checkbox" at bounding box center [697, 408] width 71 height 24
checkbox input "false"
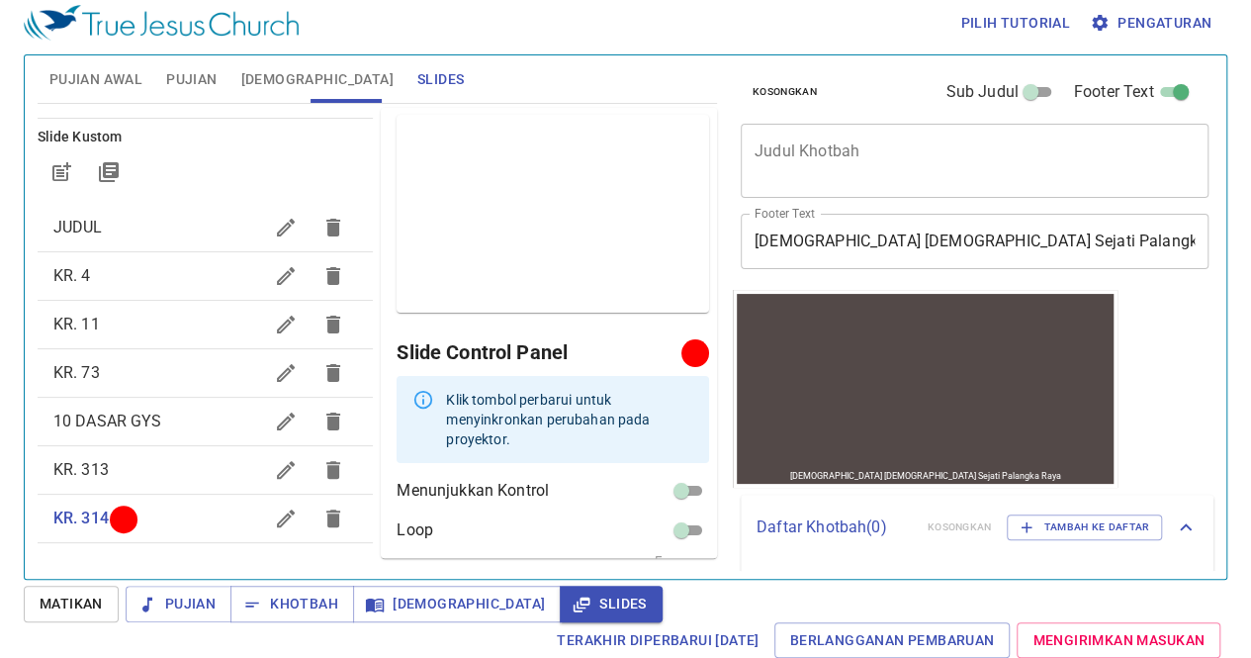
scroll to position [68, 0]
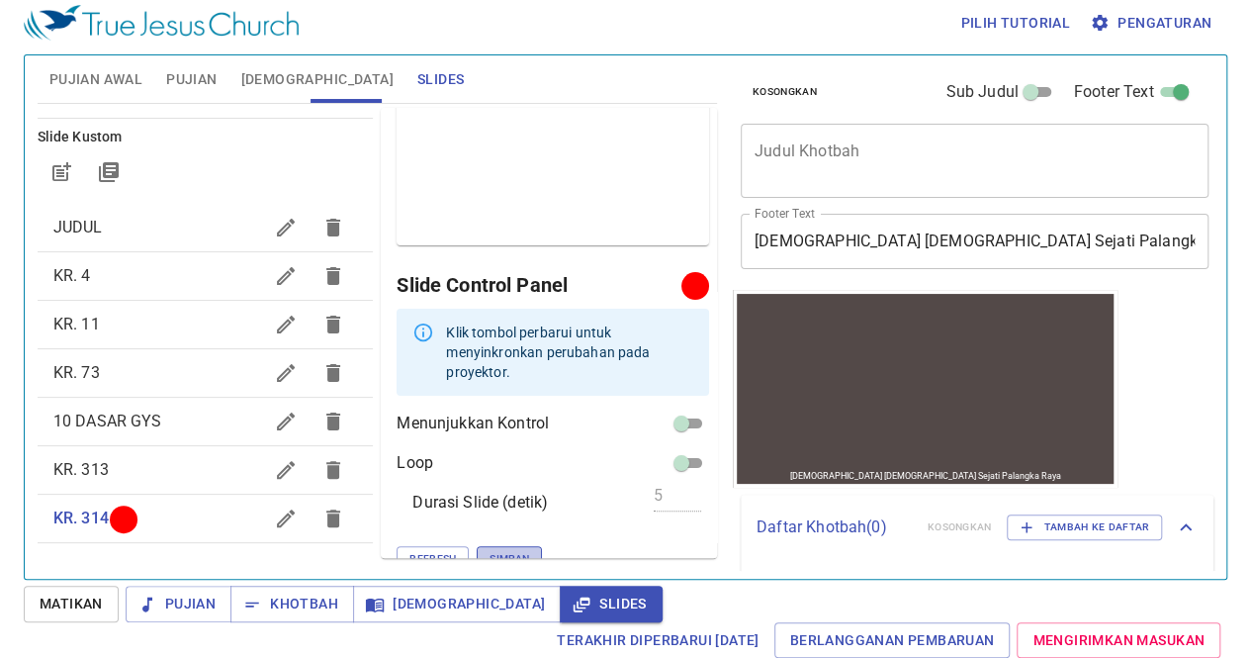
click at [477, 546] on button "Simpan" at bounding box center [509, 559] width 65 height 26
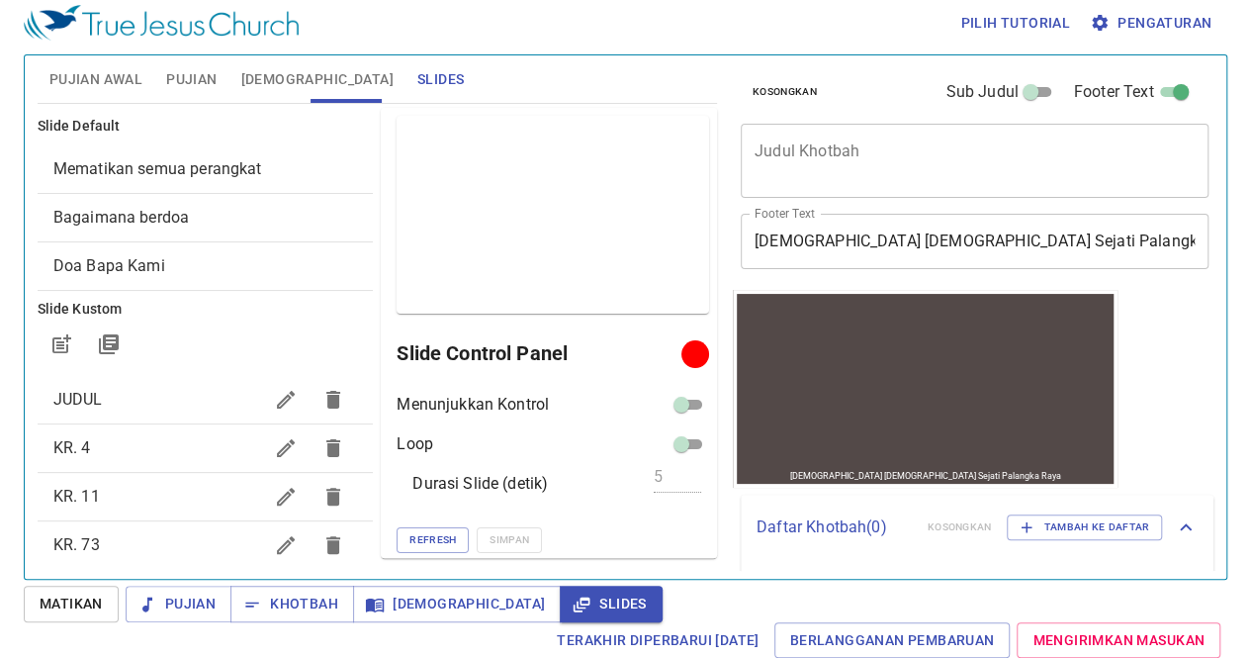
scroll to position [1, 0]
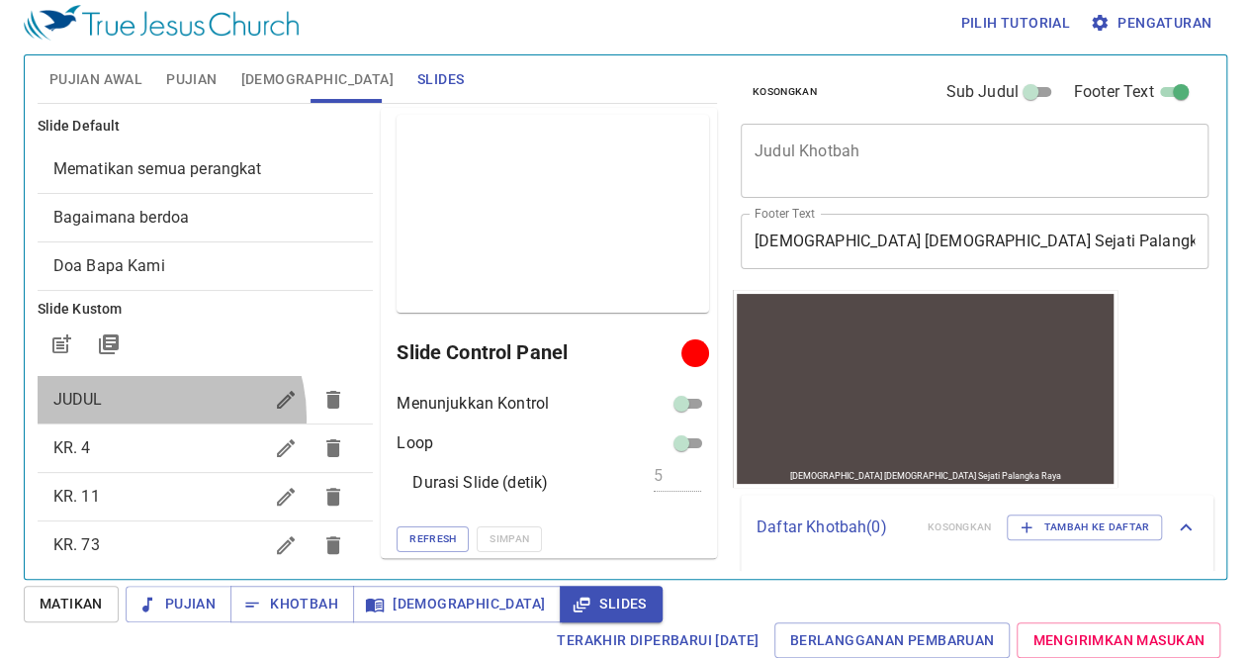
click at [141, 416] on div "JUDUL" at bounding box center [206, 399] width 336 height 47
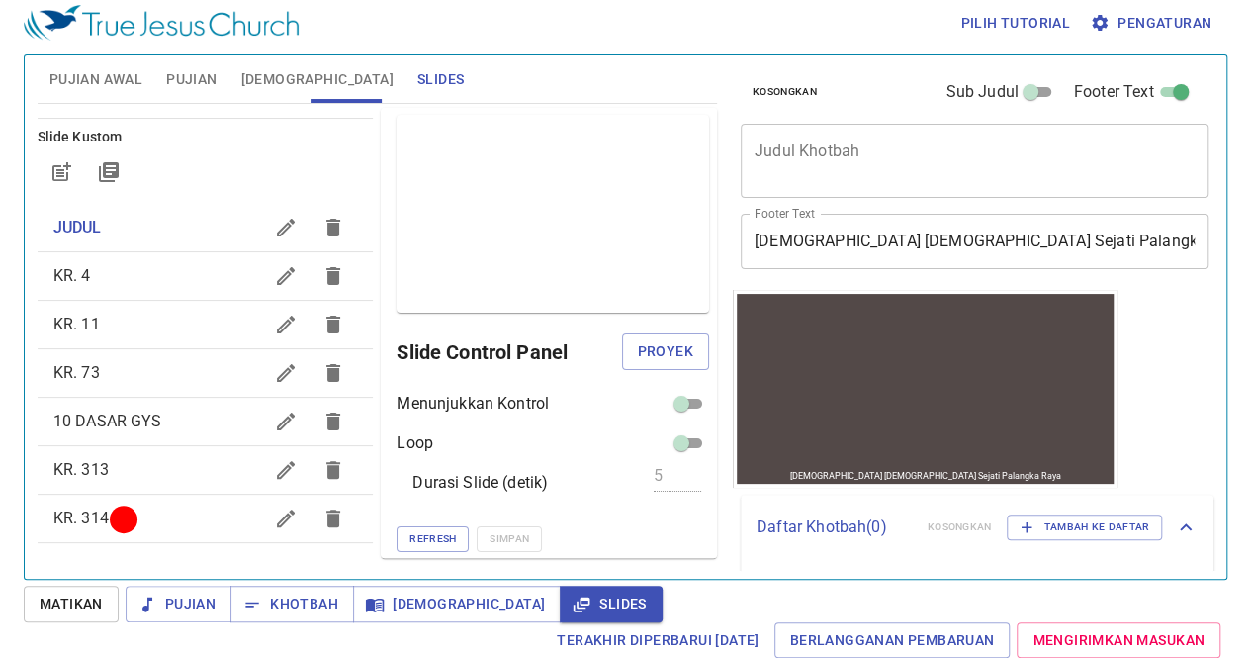
scroll to position [0, 0]
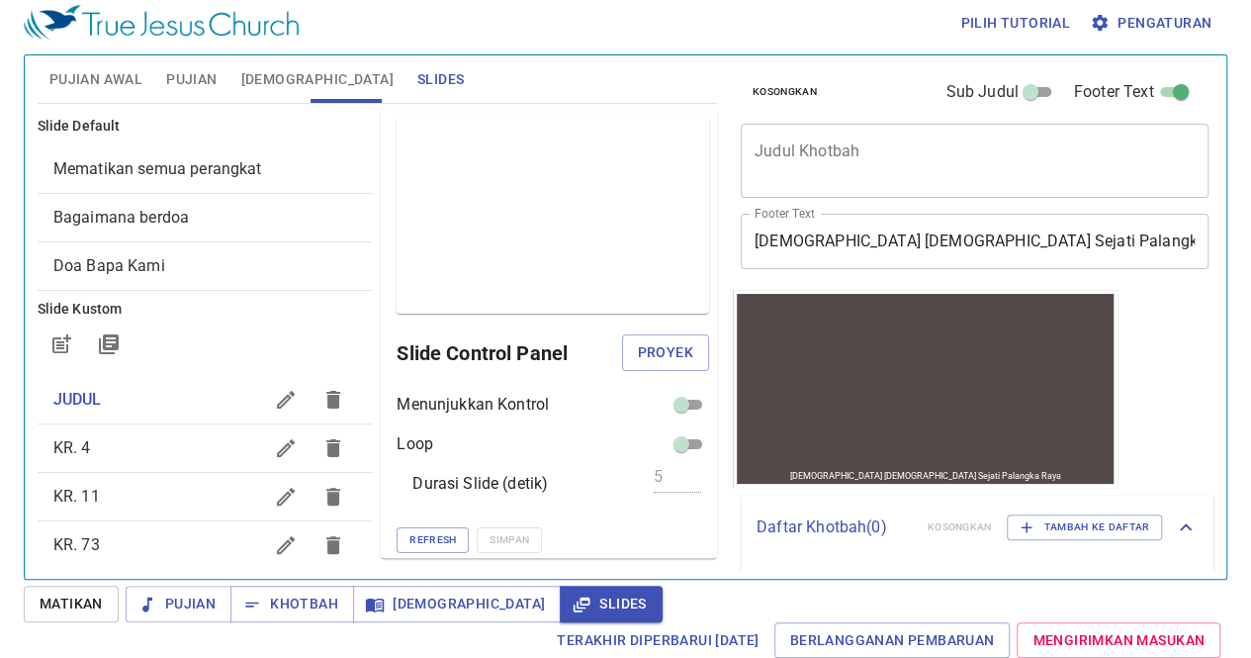
scroll to position [1, 0]
